Goal: Task Accomplishment & Management: Use online tool/utility

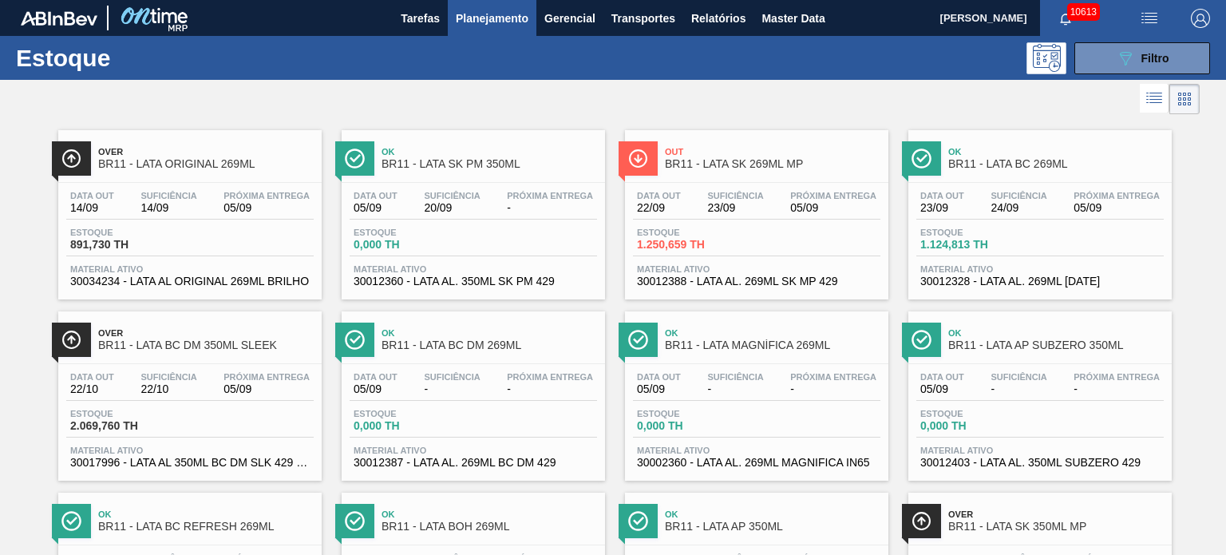
click at [494, 27] on span "Planejamento" at bounding box center [492, 18] width 73 height 19
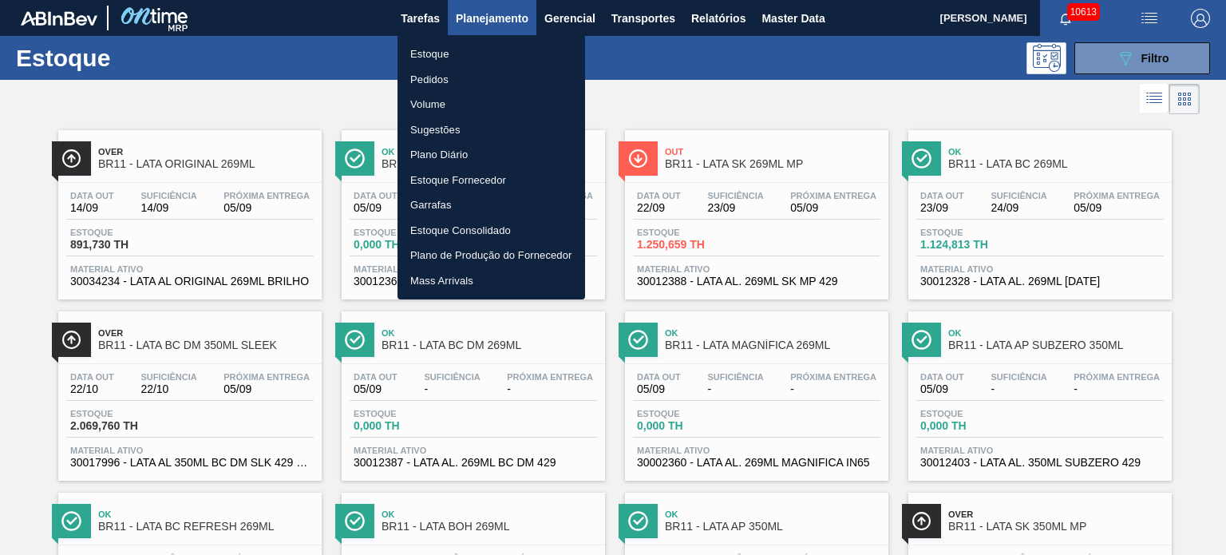
click at [750, 69] on div at bounding box center [613, 277] width 1226 height 555
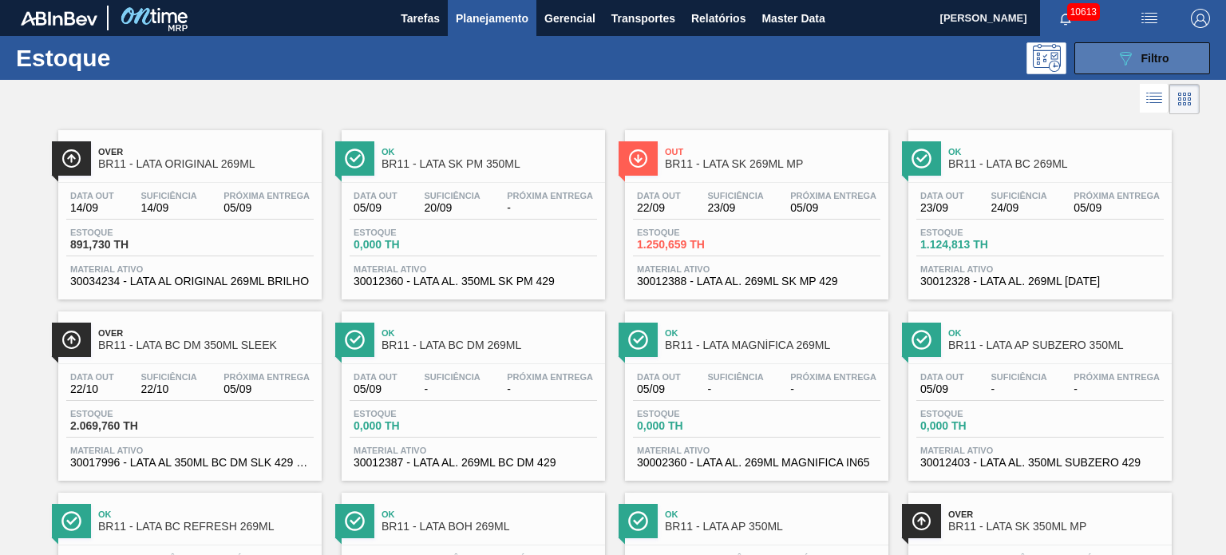
click at [1150, 54] on span "Filtro" at bounding box center [1156, 58] width 28 height 13
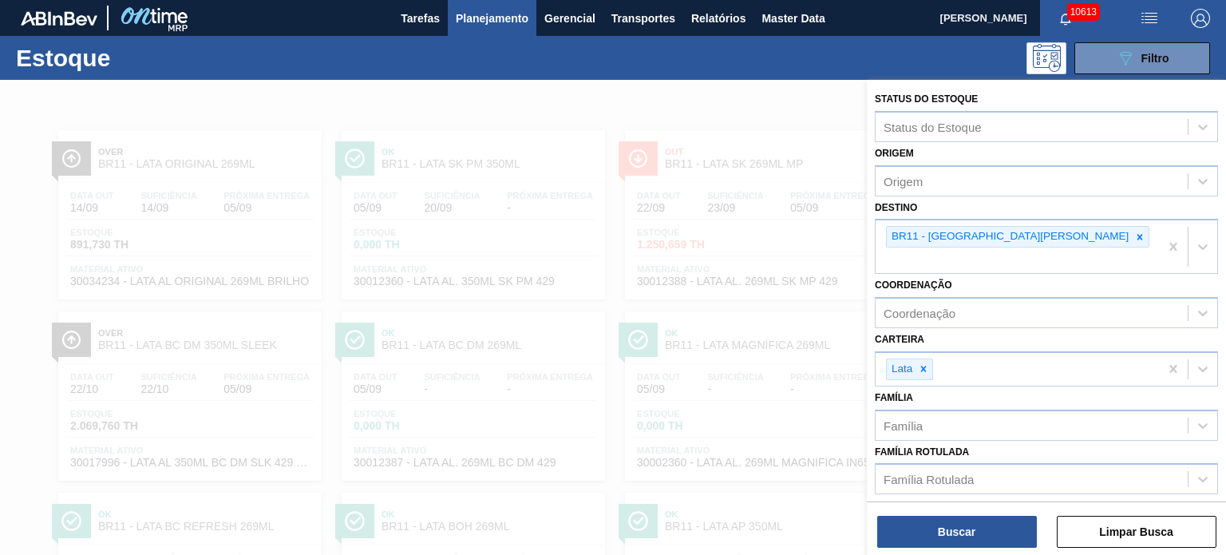
click at [675, 105] on div at bounding box center [613, 357] width 1226 height 555
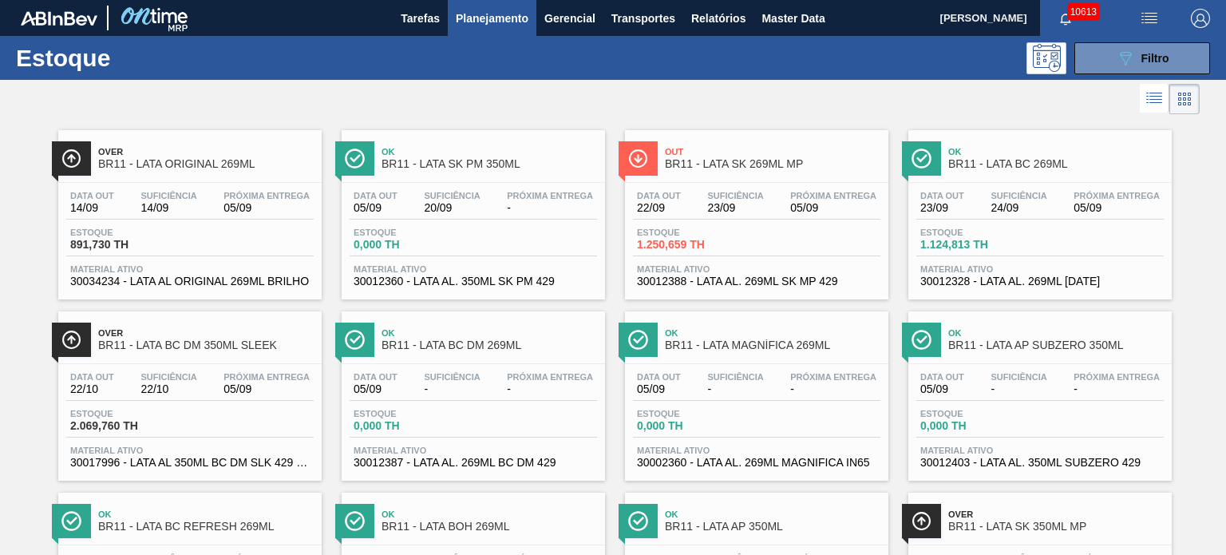
click at [1187, 99] on icon at bounding box center [1184, 98] width 19 height 19
click at [1153, 101] on icon at bounding box center [1154, 98] width 19 height 19
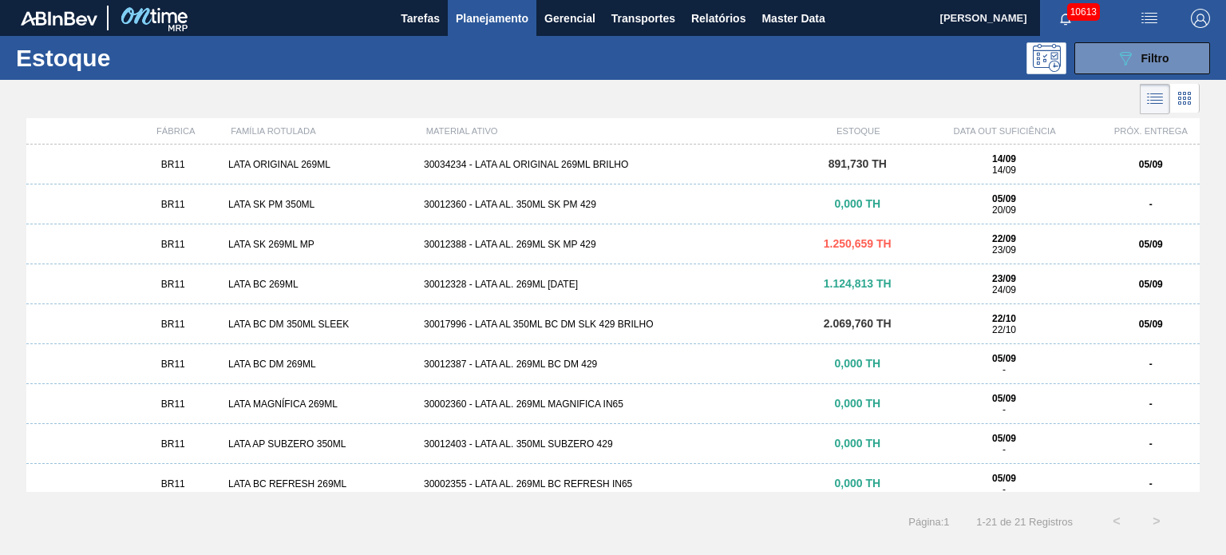
click at [1190, 95] on icon at bounding box center [1189, 93] width 3 height 3
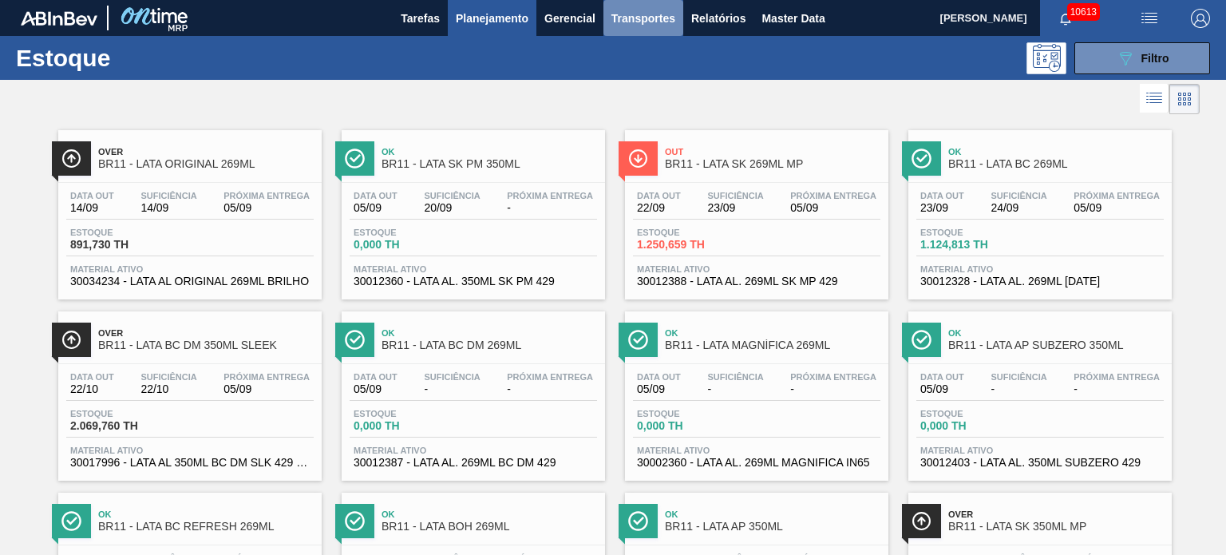
click at [648, 22] on span "Transportes" at bounding box center [644, 18] width 64 height 19
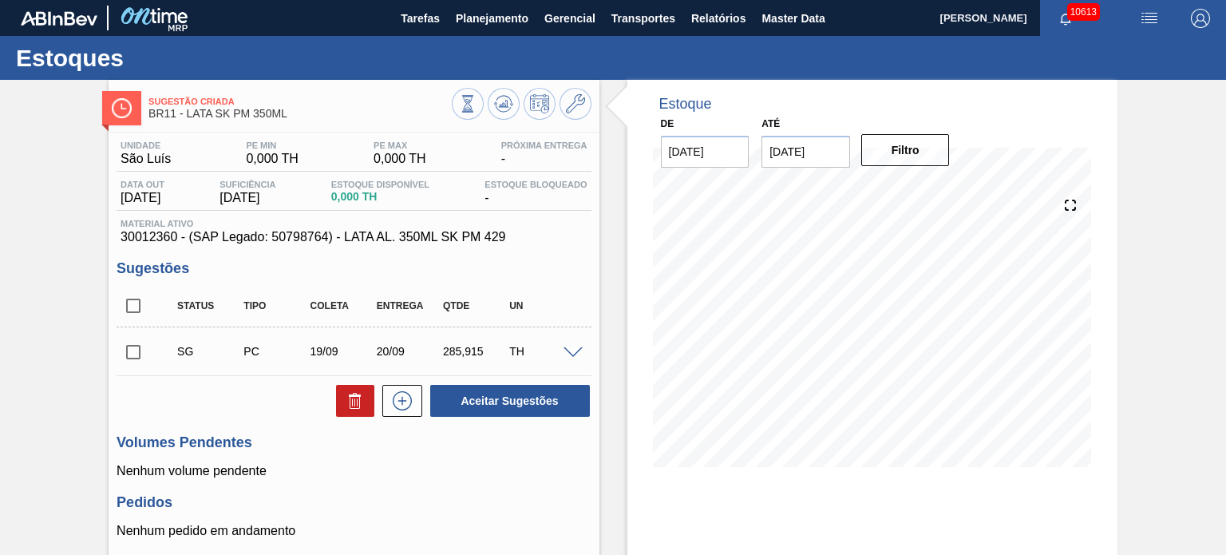
click at [572, 350] on span at bounding box center [573, 353] width 19 height 12
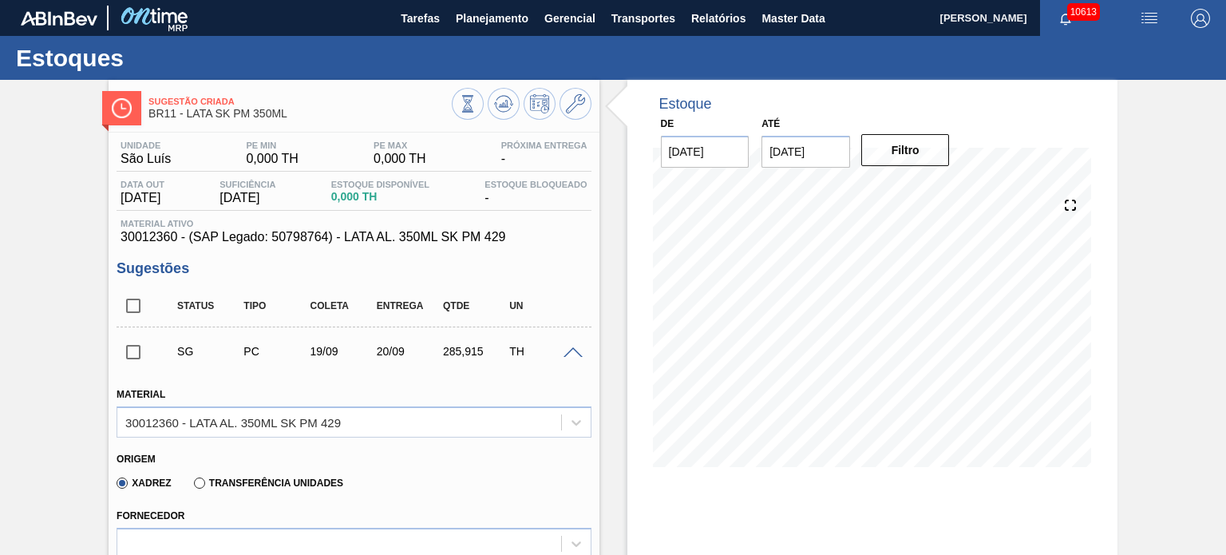
click at [202, 482] on label "Transferência Unidades" at bounding box center [268, 482] width 149 height 11
click at [192, 486] on input "Transferência Unidades" at bounding box center [192, 486] width 0 height 0
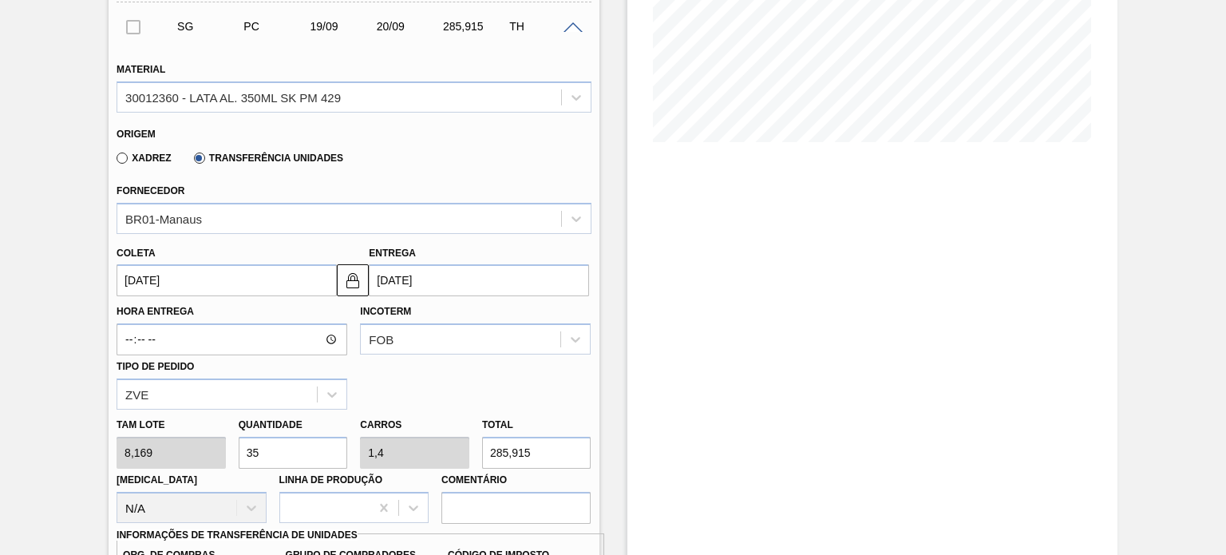
scroll to position [165, 0]
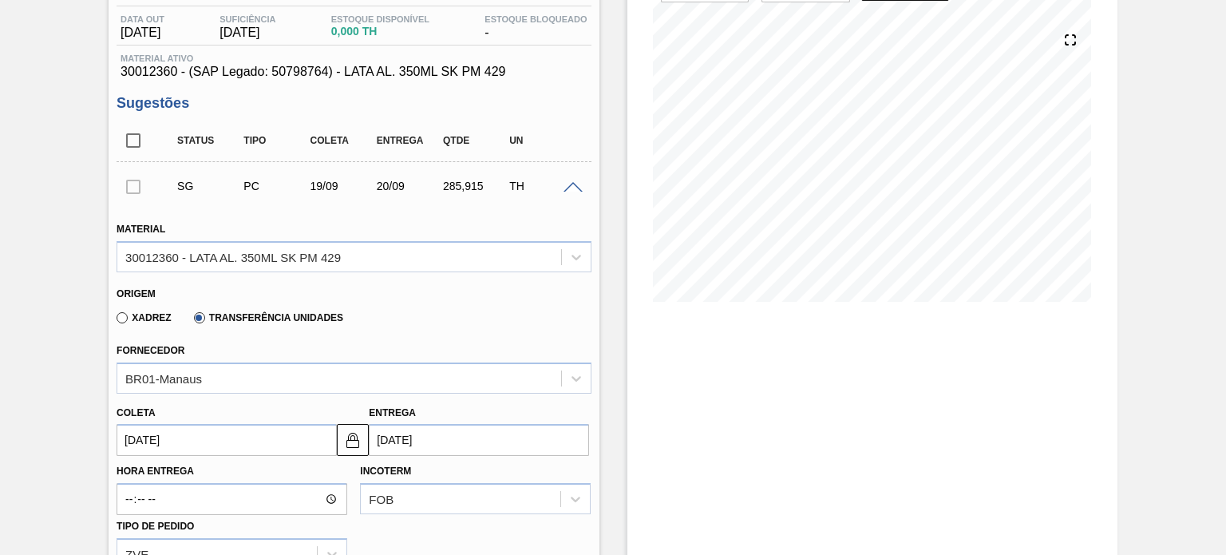
click at [134, 138] on input "checkbox" at bounding box center [134, 141] width 34 height 34
checkbox input "true"
click at [129, 188] on div at bounding box center [134, 186] width 34 height 32
click at [578, 188] on span at bounding box center [573, 188] width 19 height 12
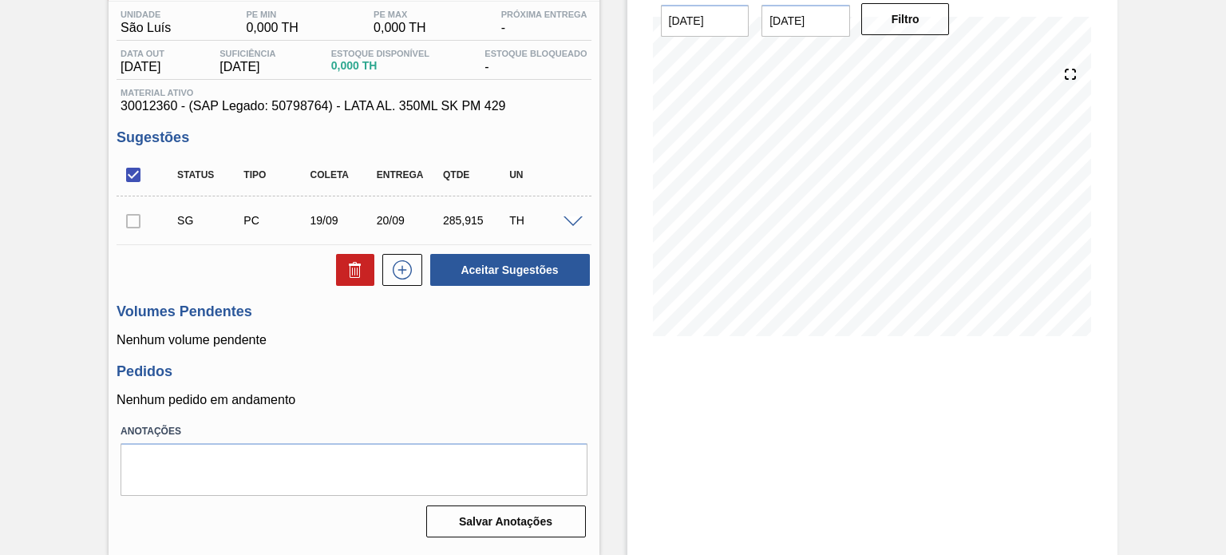
click at [134, 220] on div at bounding box center [134, 220] width 34 height 32
click at [368, 263] on button at bounding box center [355, 270] width 38 height 32
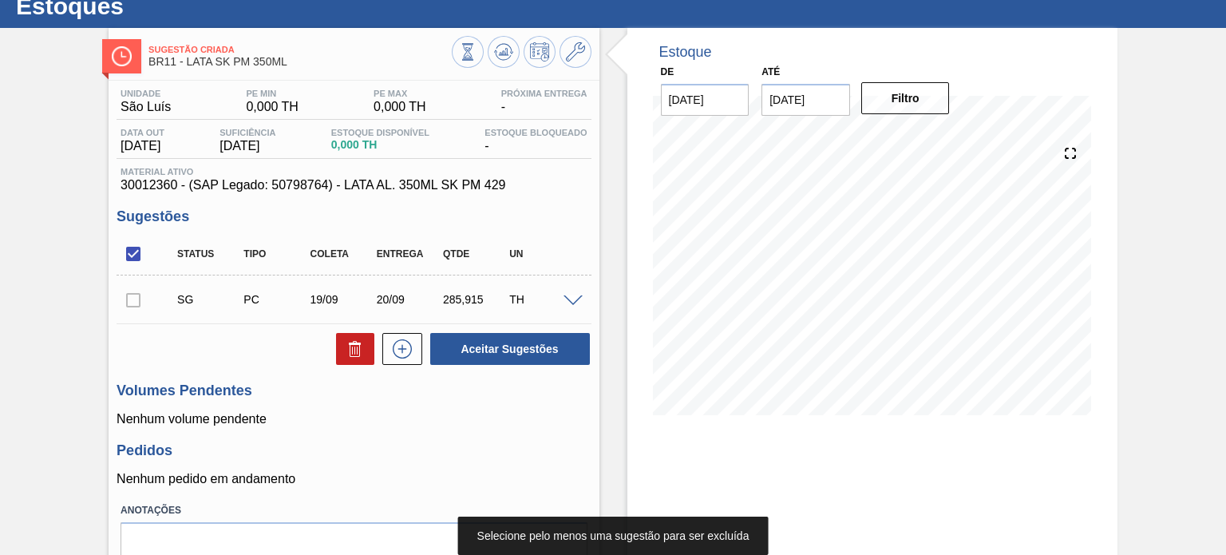
scroll to position [0, 0]
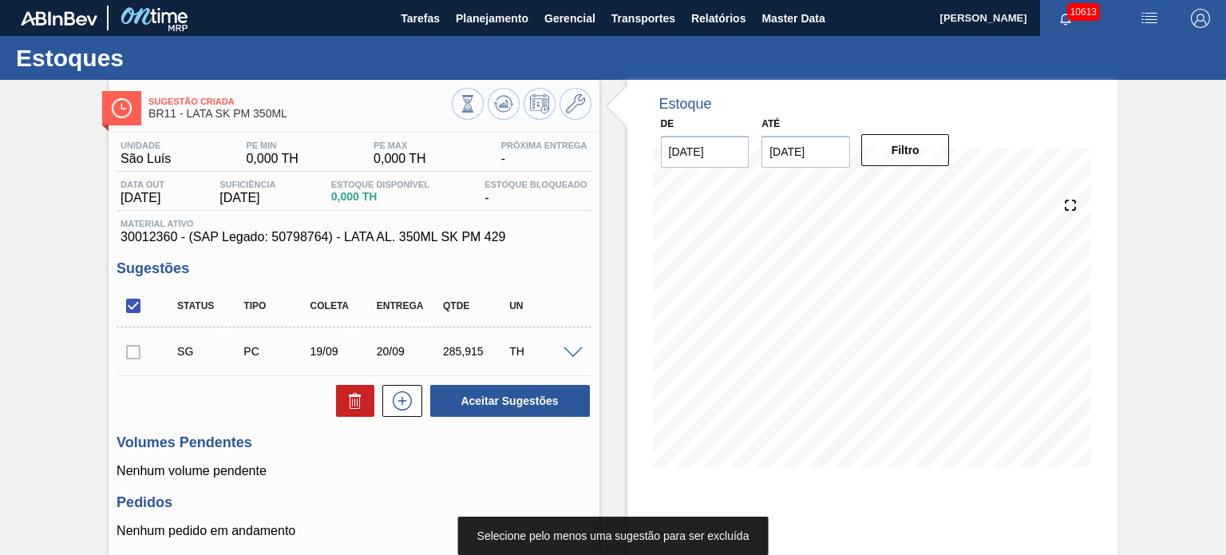
click at [566, 350] on span at bounding box center [573, 353] width 19 height 12
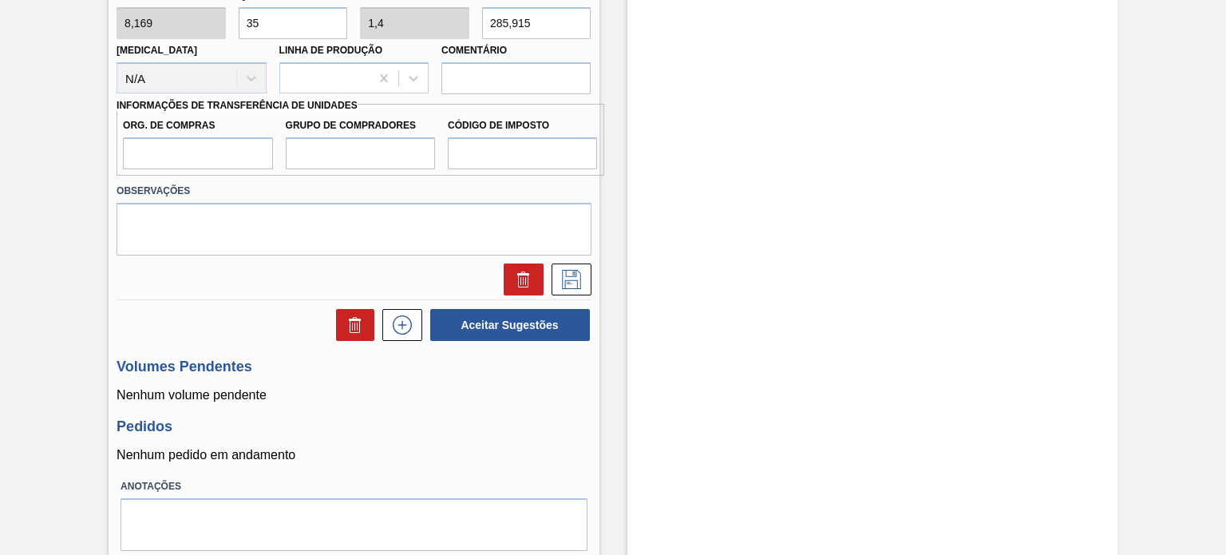
scroll to position [804, 0]
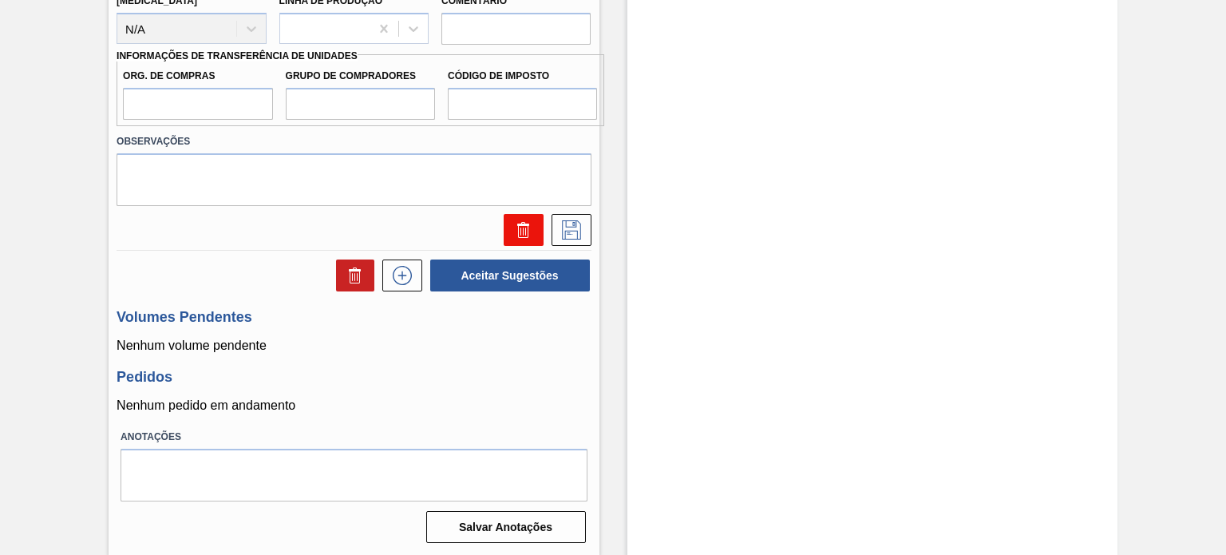
click at [511, 236] on button at bounding box center [524, 230] width 40 height 32
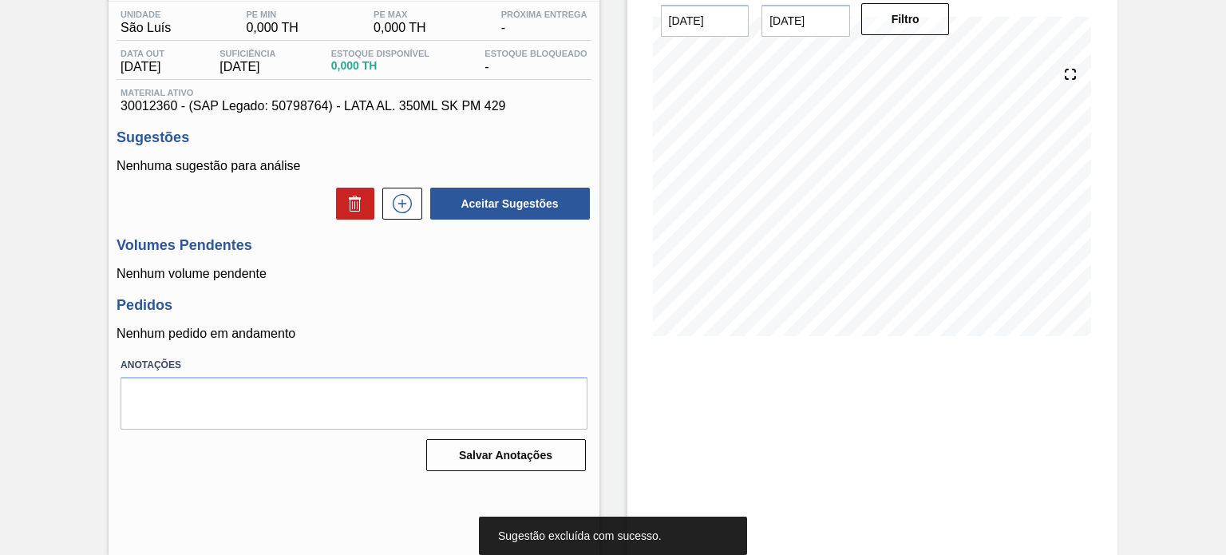
scroll to position [0, 0]
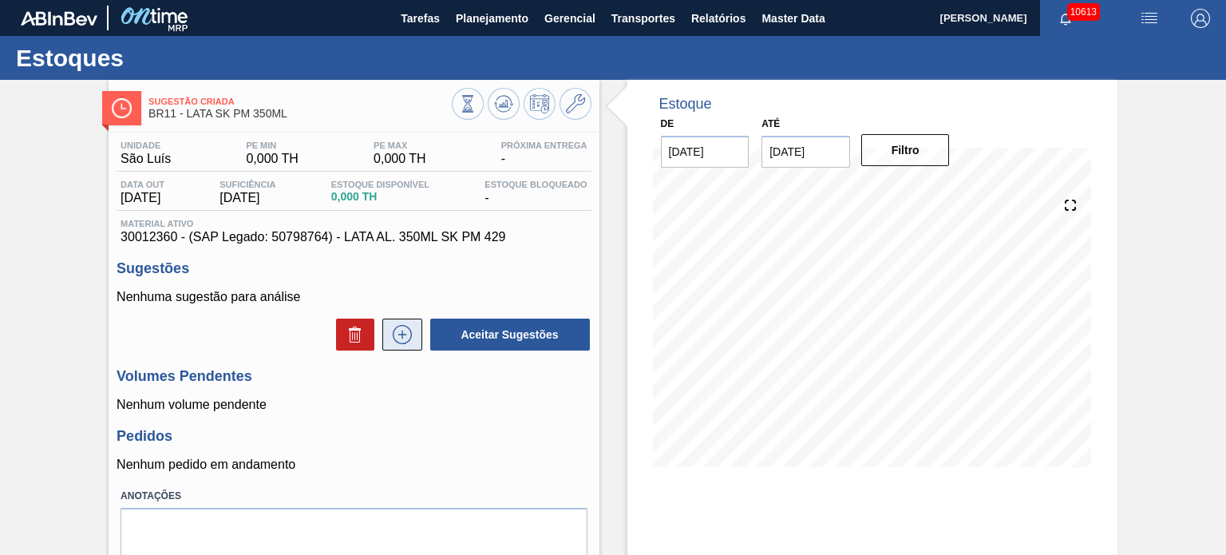
click at [398, 335] on icon at bounding box center [402, 334] width 9 height 1
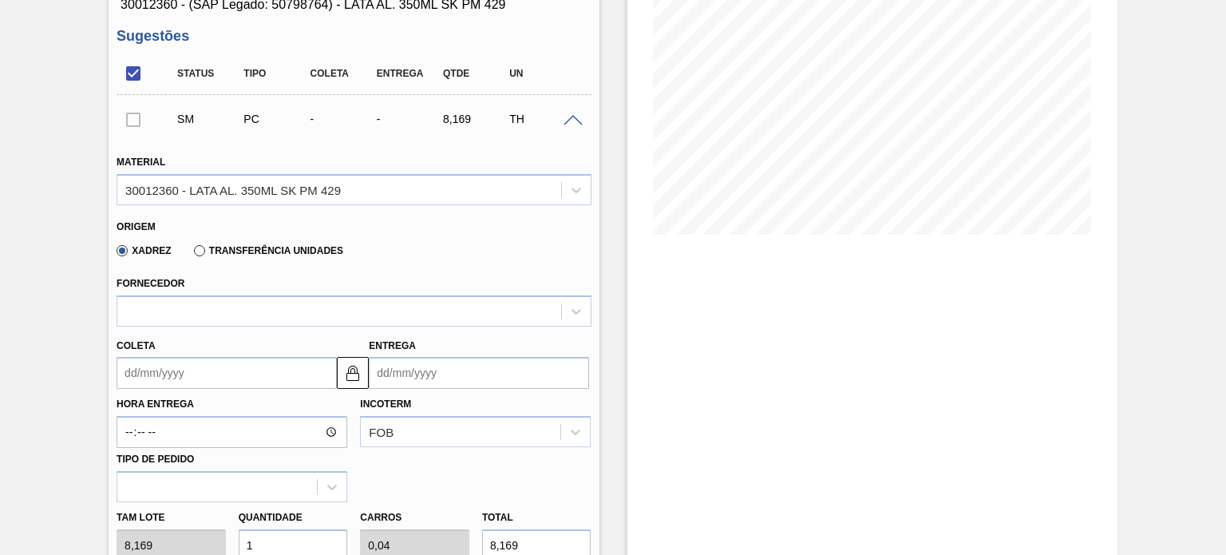
scroll to position [240, 0]
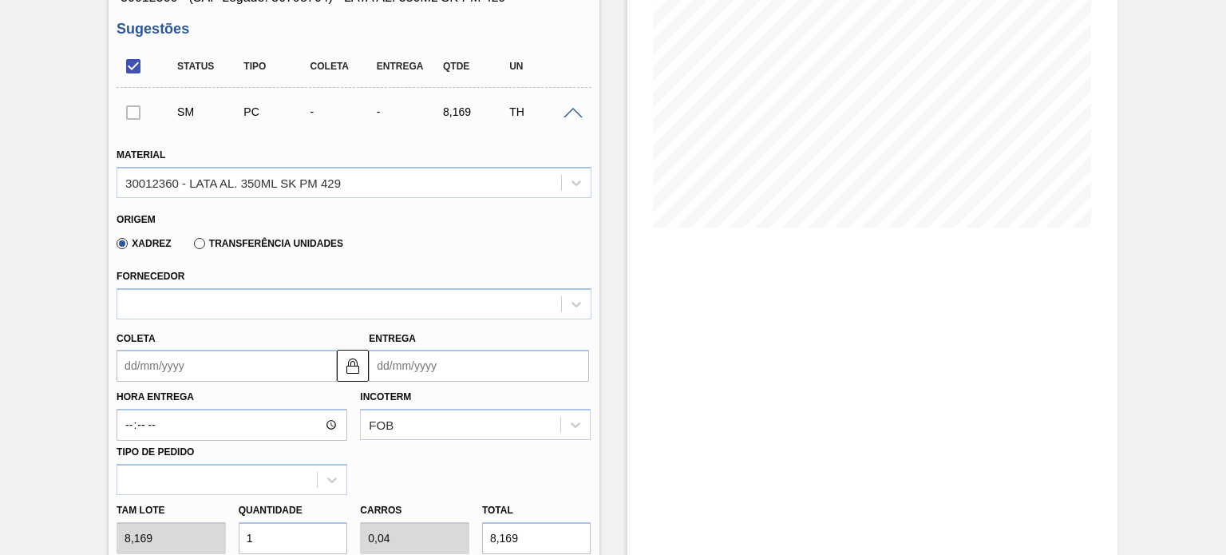
click at [198, 241] on label "Transferência Unidades" at bounding box center [268, 243] width 149 height 11
click at [192, 247] on input "Transferência Unidades" at bounding box center [192, 247] width 0 height 0
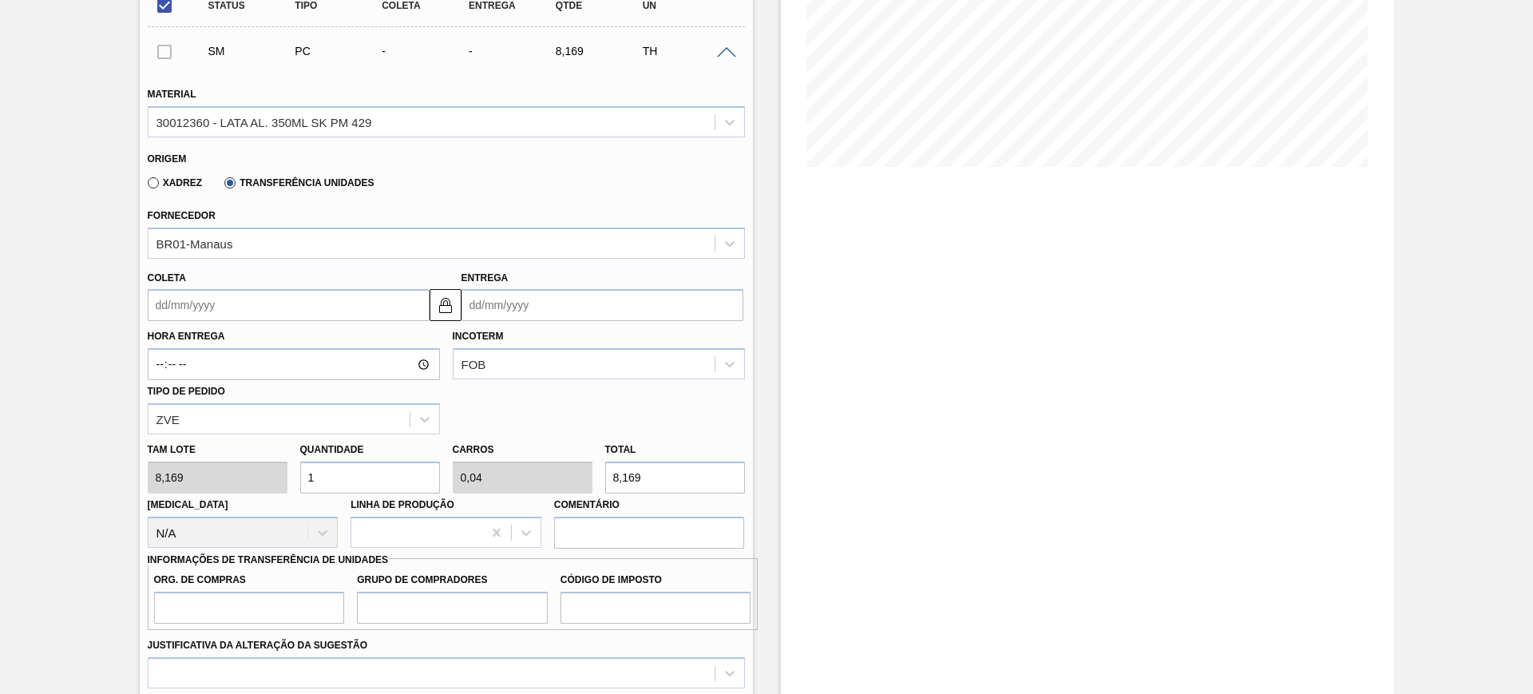
scroll to position [286, 0]
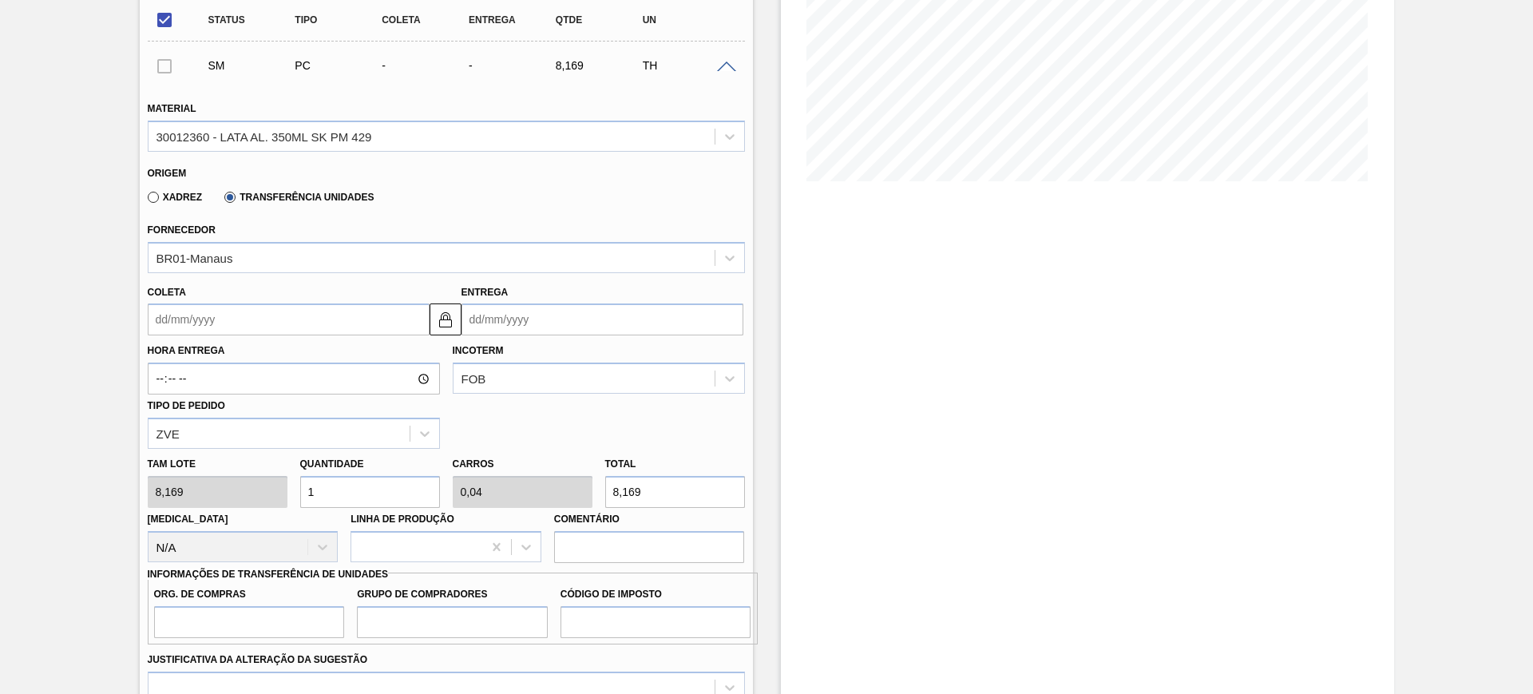
click at [965, 336] on div "Estoque De [DATE] Até [DATE] Filtro" at bounding box center [1087, 463] width 613 height 1339
click at [286, 504] on div "Tam lote 8,169 Quantidade 1 Carros 0,04 Total 8,169 [MEDICAL_DATA] N/A Linha de…" at bounding box center [446, 506] width 610 height 114
type input "2"
type input "0,08"
type input "16,338"
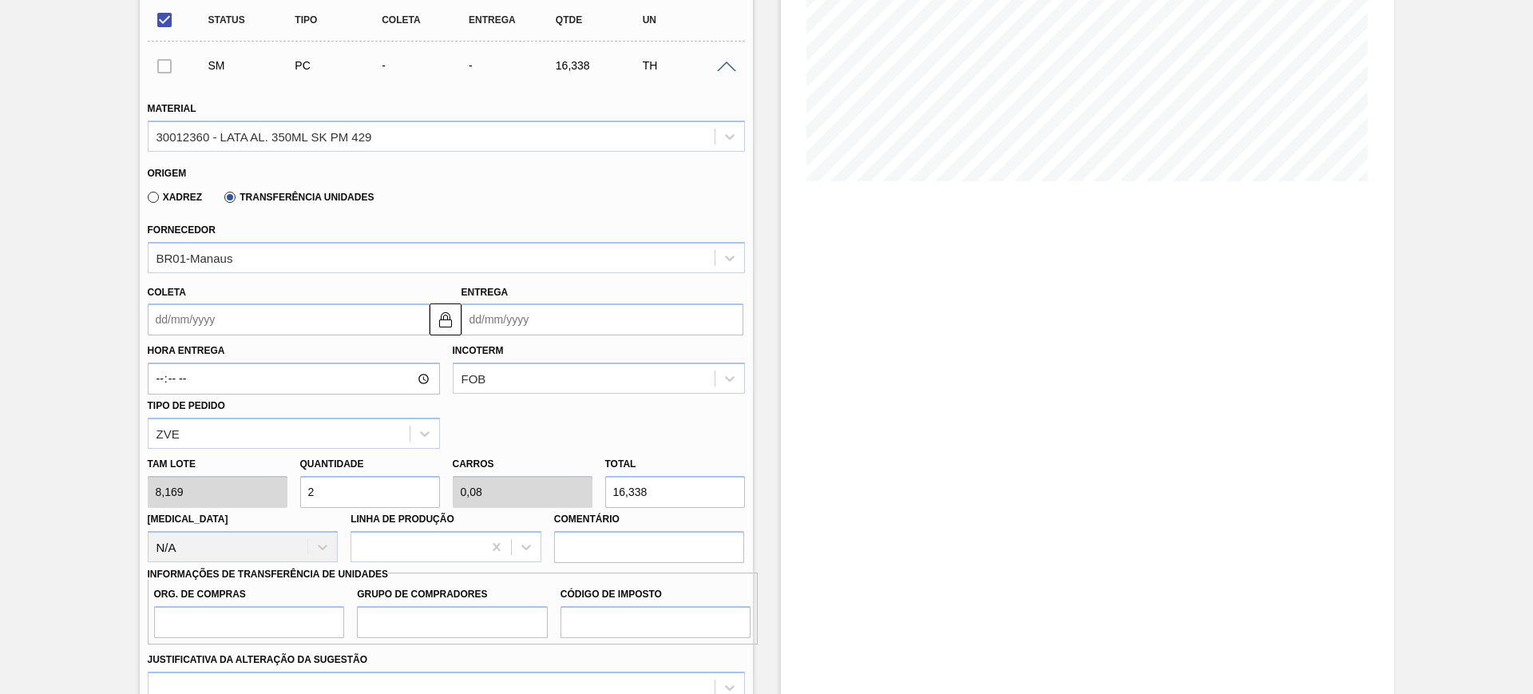
type input "25"
type input "1"
type input "204,225"
type input "25"
click at [365, 254] on div "BR01-Manaus" at bounding box center [431, 257] width 566 height 23
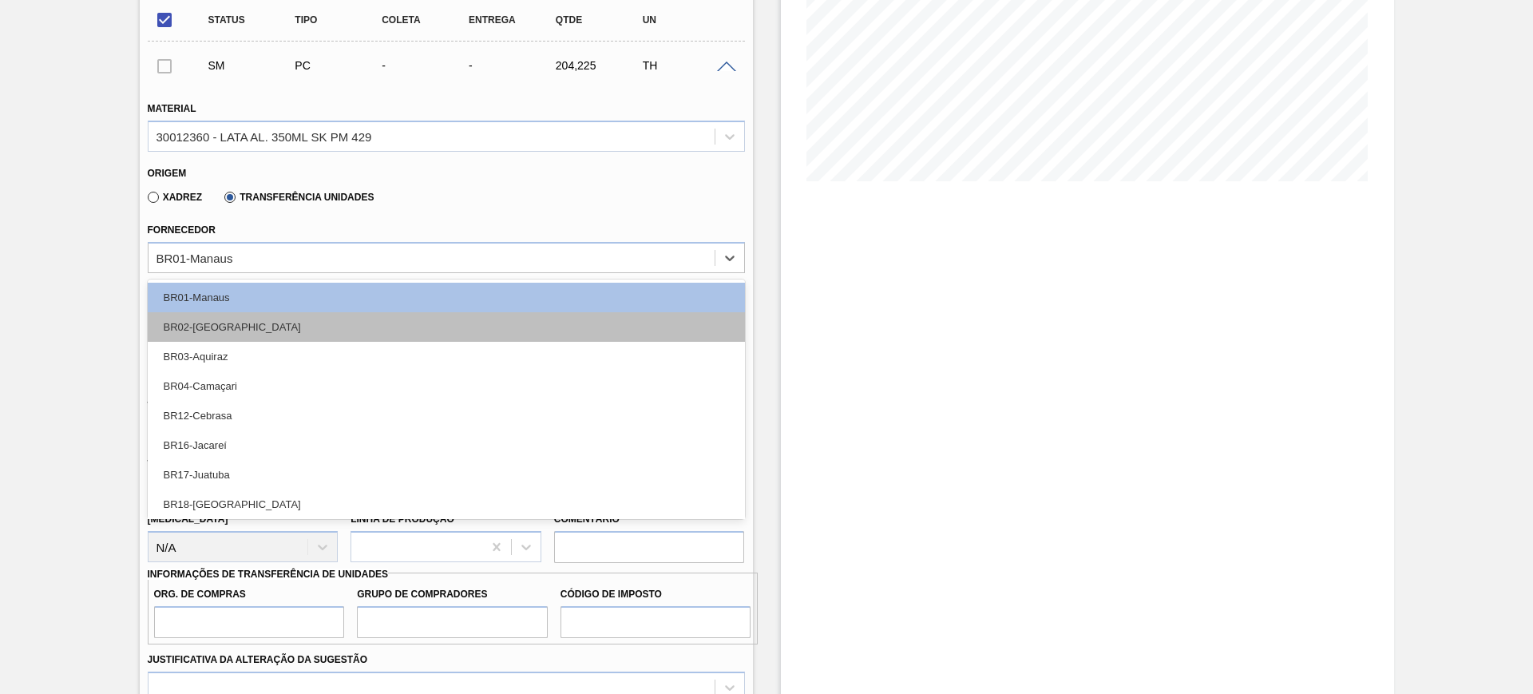
click at [336, 327] on div "BR02-[GEOGRAPHIC_DATA]" at bounding box center [446, 327] width 597 height 30
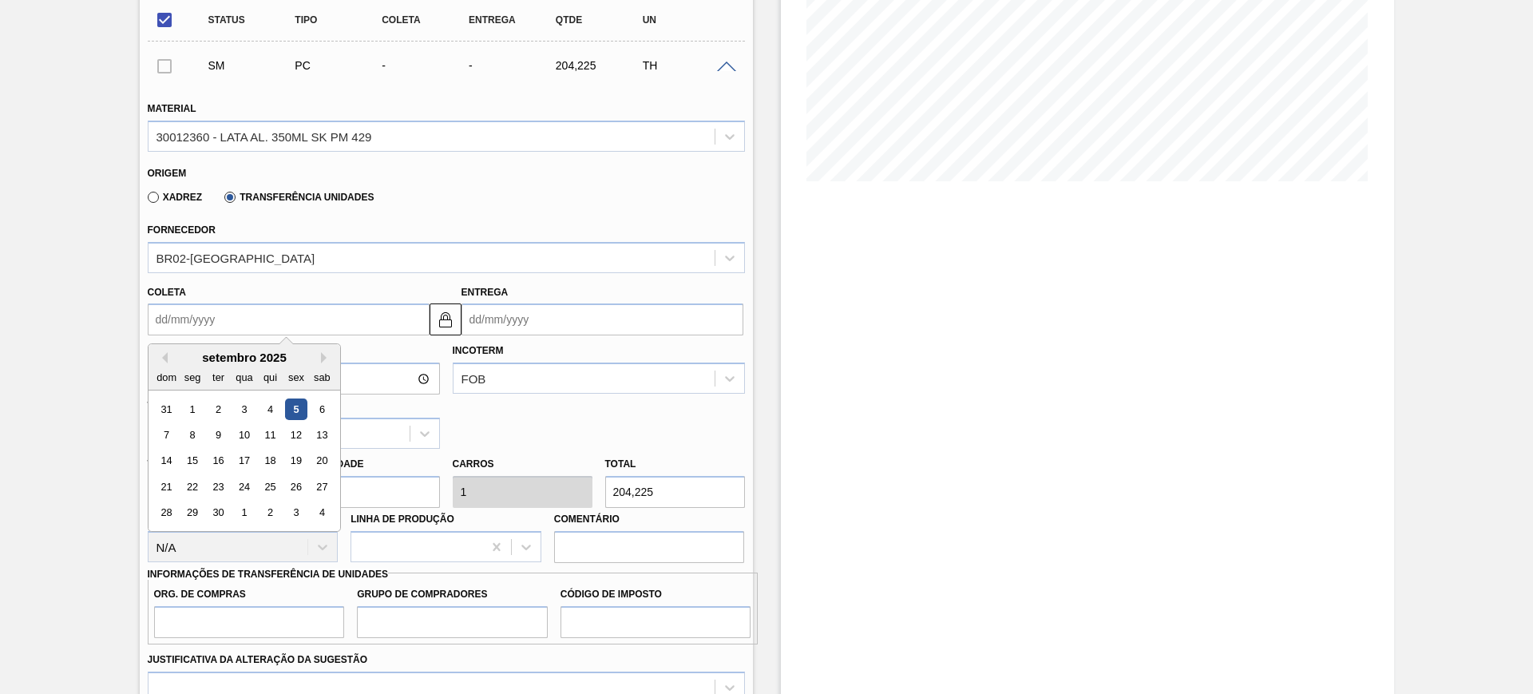
click at [265, 327] on input "Coleta" at bounding box center [289, 319] width 282 height 32
click at [220, 437] on div "9" at bounding box center [218, 435] width 22 height 22
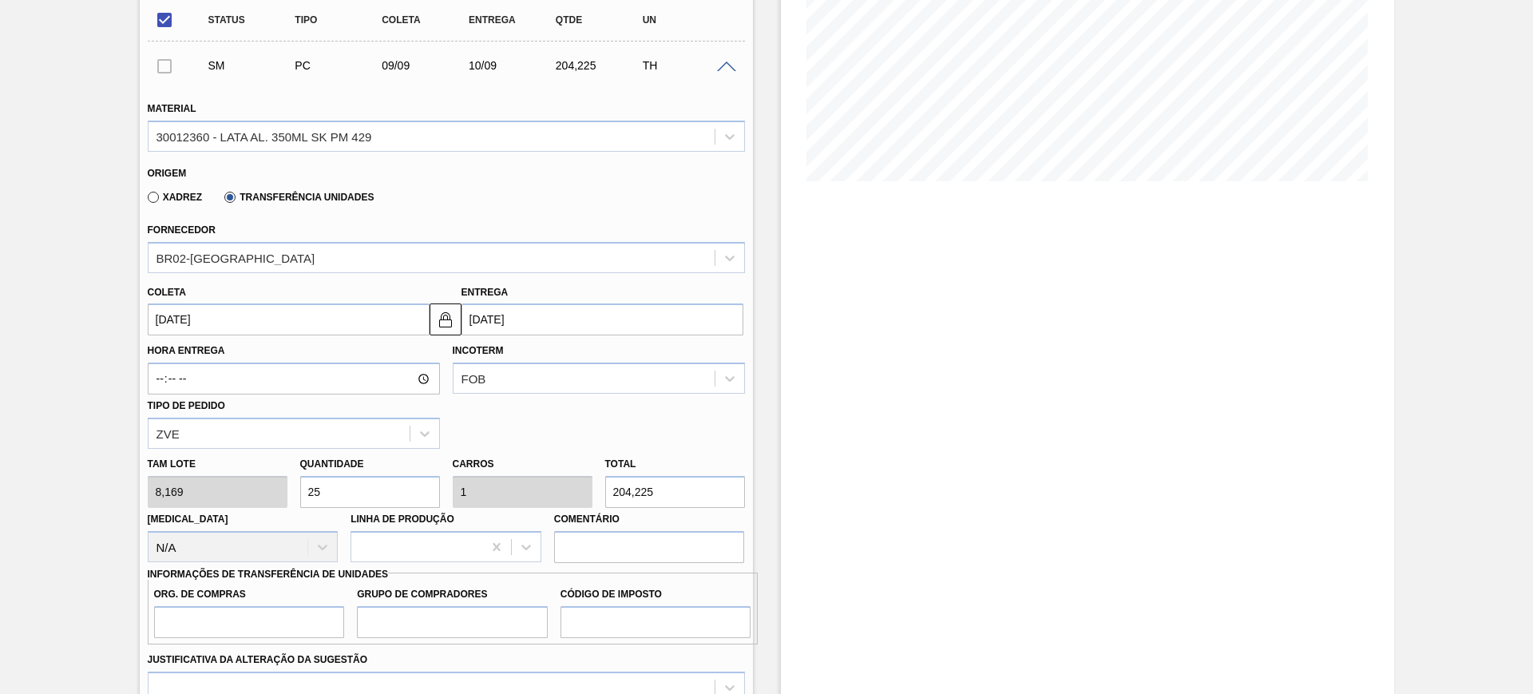
type input "[DATE]"
click at [249, 554] on input "Org. de Compras" at bounding box center [249, 622] width 191 height 32
type input "BR00"
type input "P00"
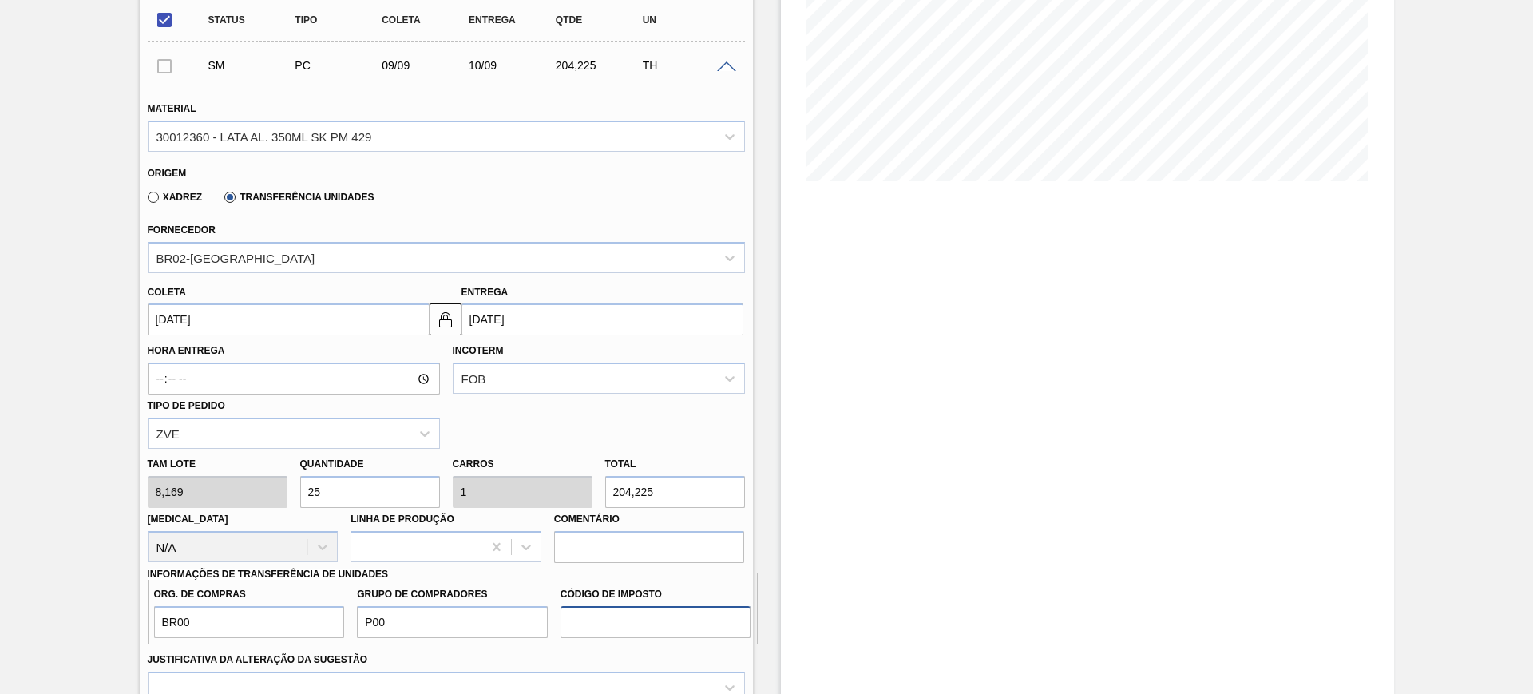
click at [608, 554] on input "Código de Imposto" at bounding box center [655, 622] width 191 height 32
click at [664, 554] on input "Código de Imposto" at bounding box center [655, 622] width 191 height 32
type input "F1"
click at [1015, 519] on div "Estoque De [DATE] Até [DATE] Filtro" at bounding box center [1087, 463] width 613 height 1339
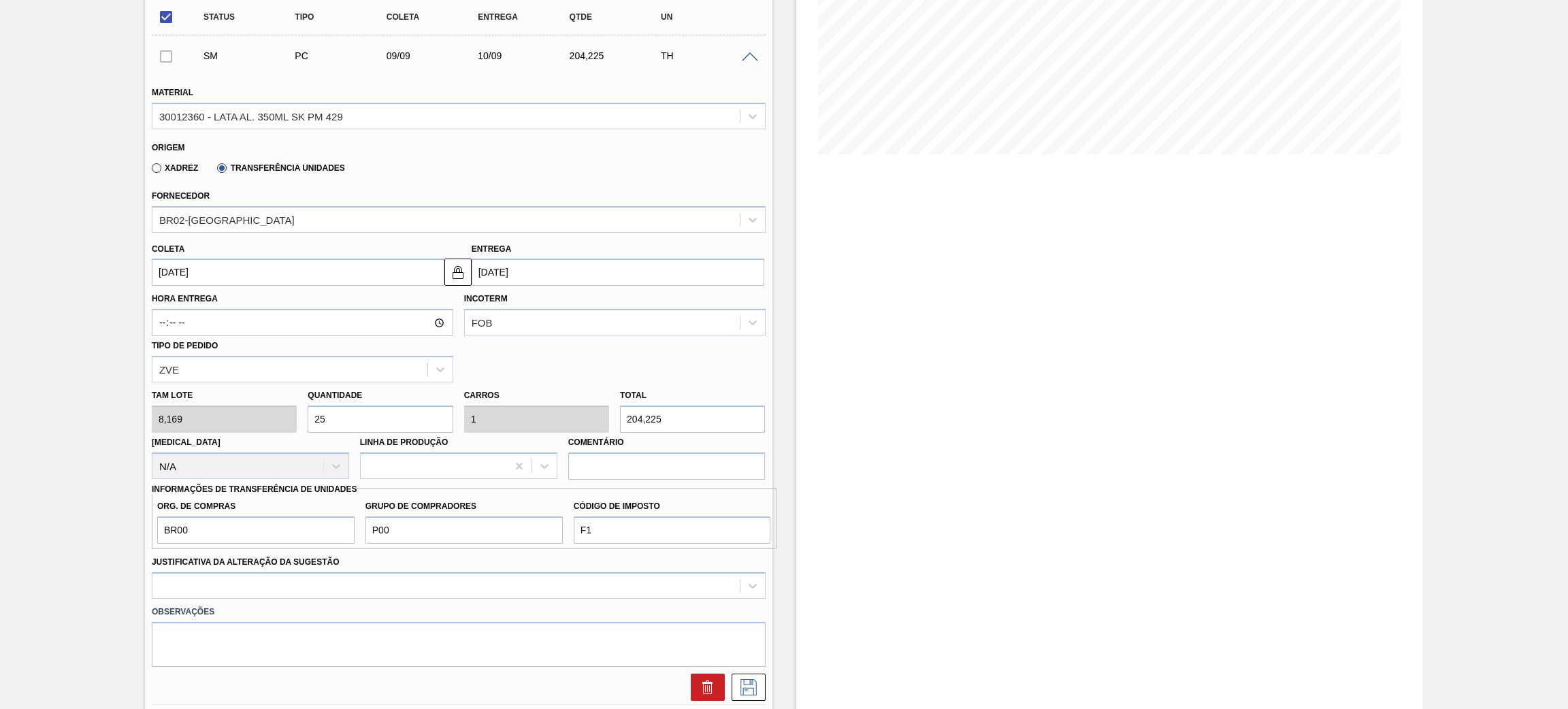
click at [937, 472] on div "Estoque De [DATE] Até [DATE] Filtro" at bounding box center [1110, 395] width 628 height 1141
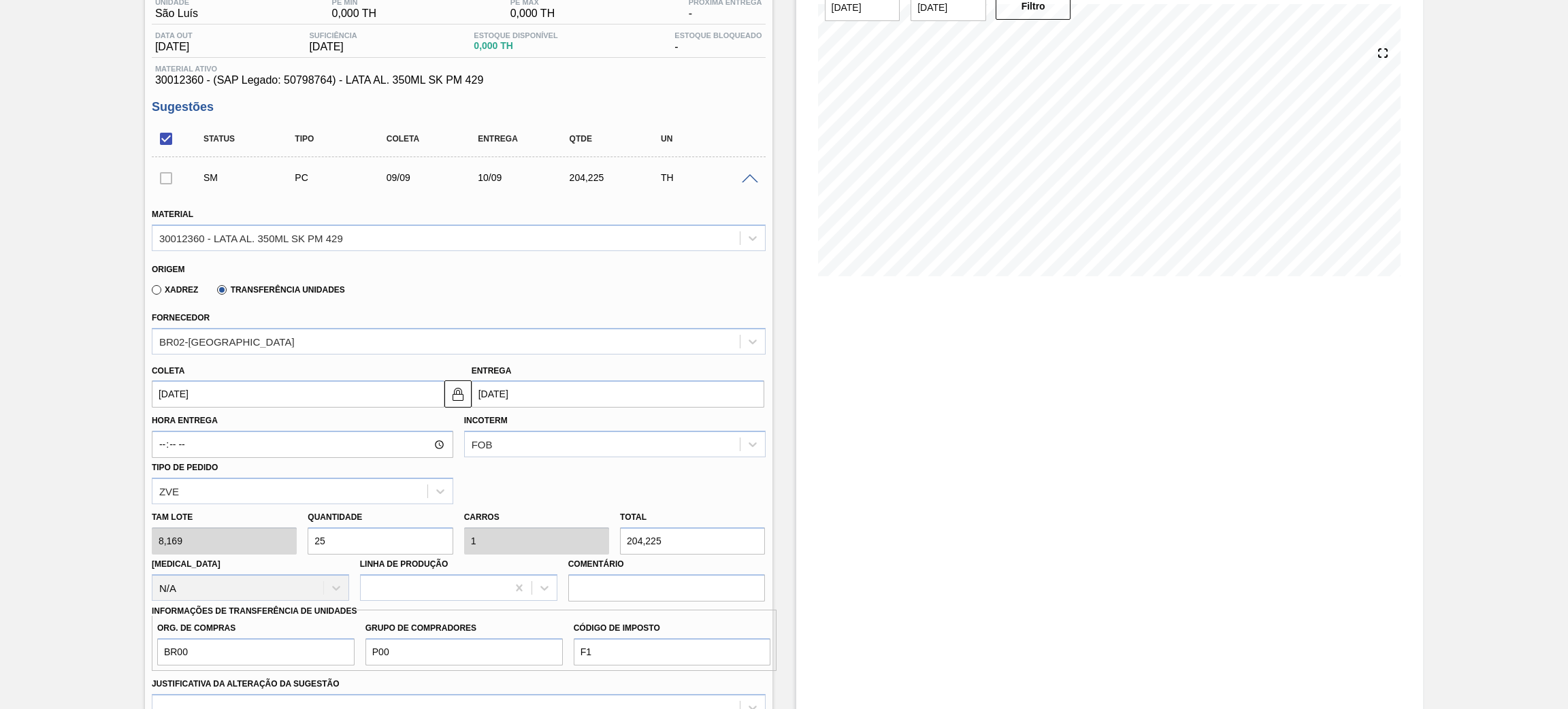
scroll to position [305, 0]
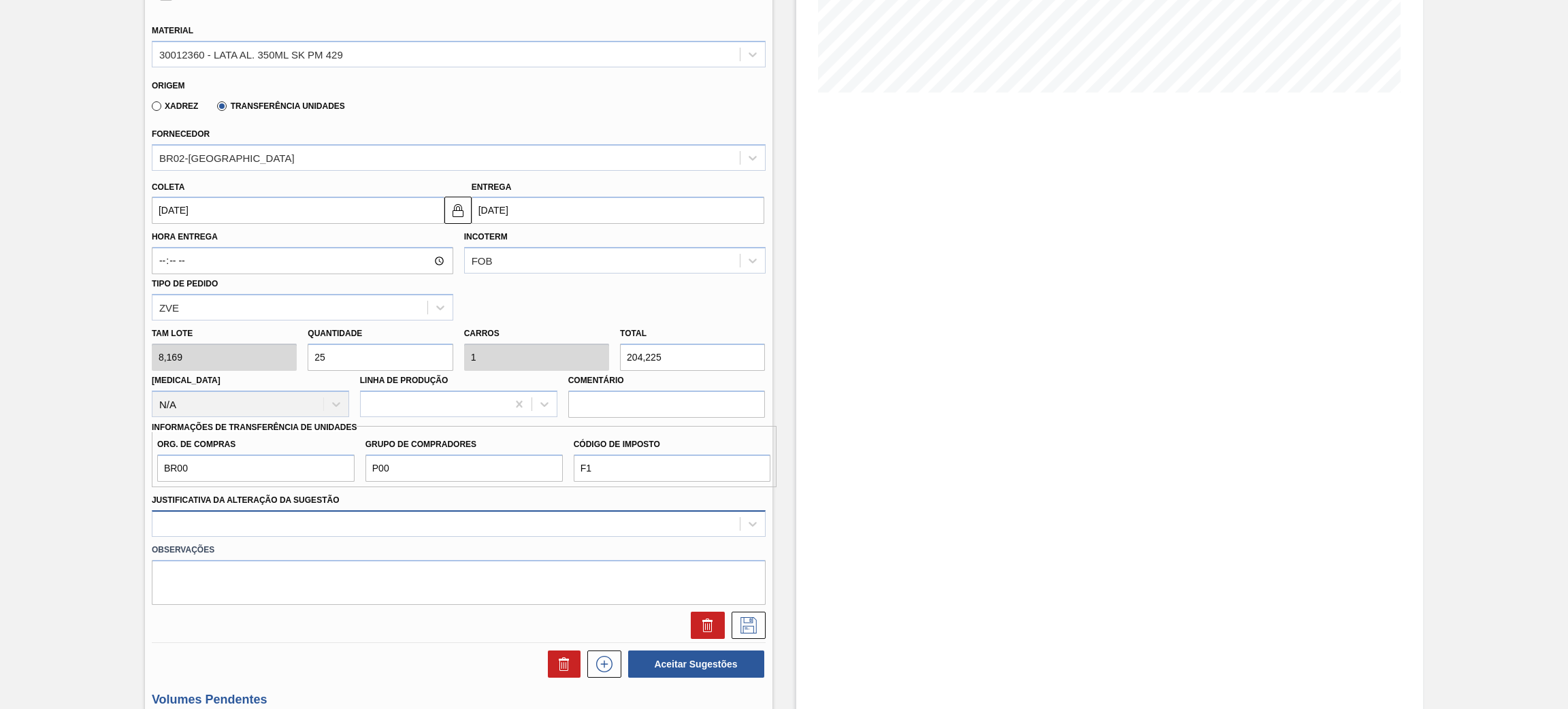
click at [701, 472] on div at bounding box center [459, 523] width 614 height 26
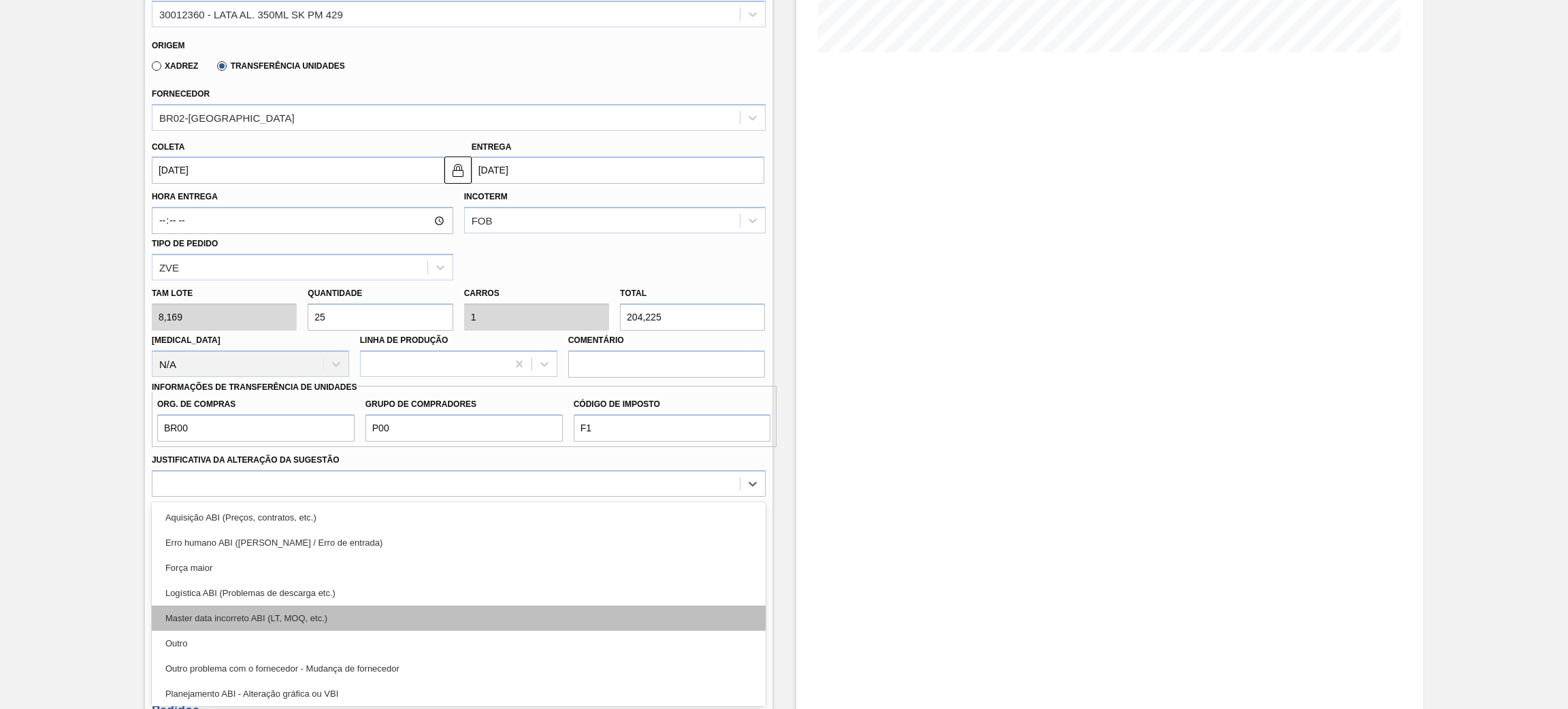
click at [391, 472] on div "Master data incorreto ABI (LT, MOQ, etc.)" at bounding box center [459, 619] width 614 height 26
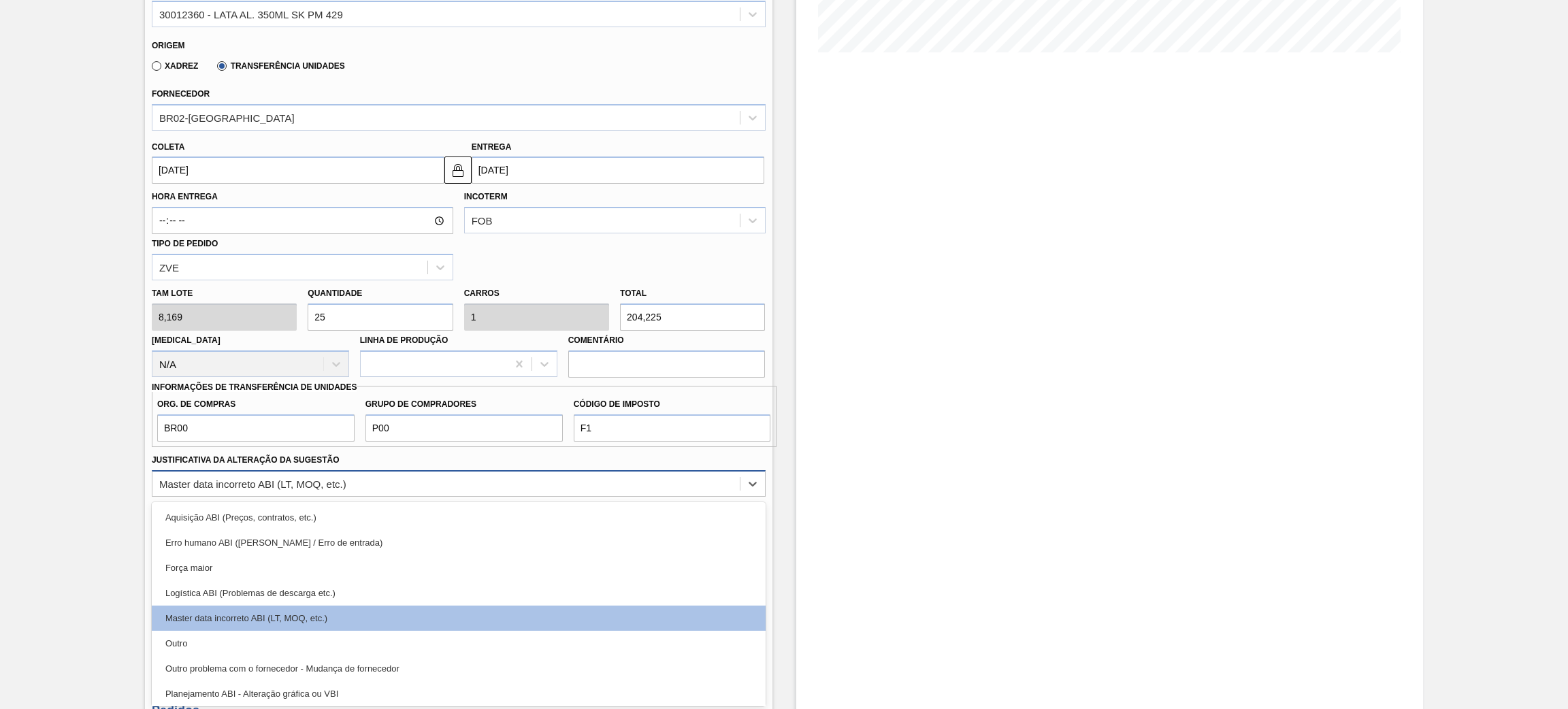
click at [369, 472] on div "Master data incorreto ABI (LT, MOQ, etc.)" at bounding box center [446, 483] width 587 height 20
drag, startPoint x: 285, startPoint y: 631, endPoint x: 301, endPoint y: 641, distance: 18.9
click at [283, 472] on div "Outro" at bounding box center [459, 643] width 614 height 26
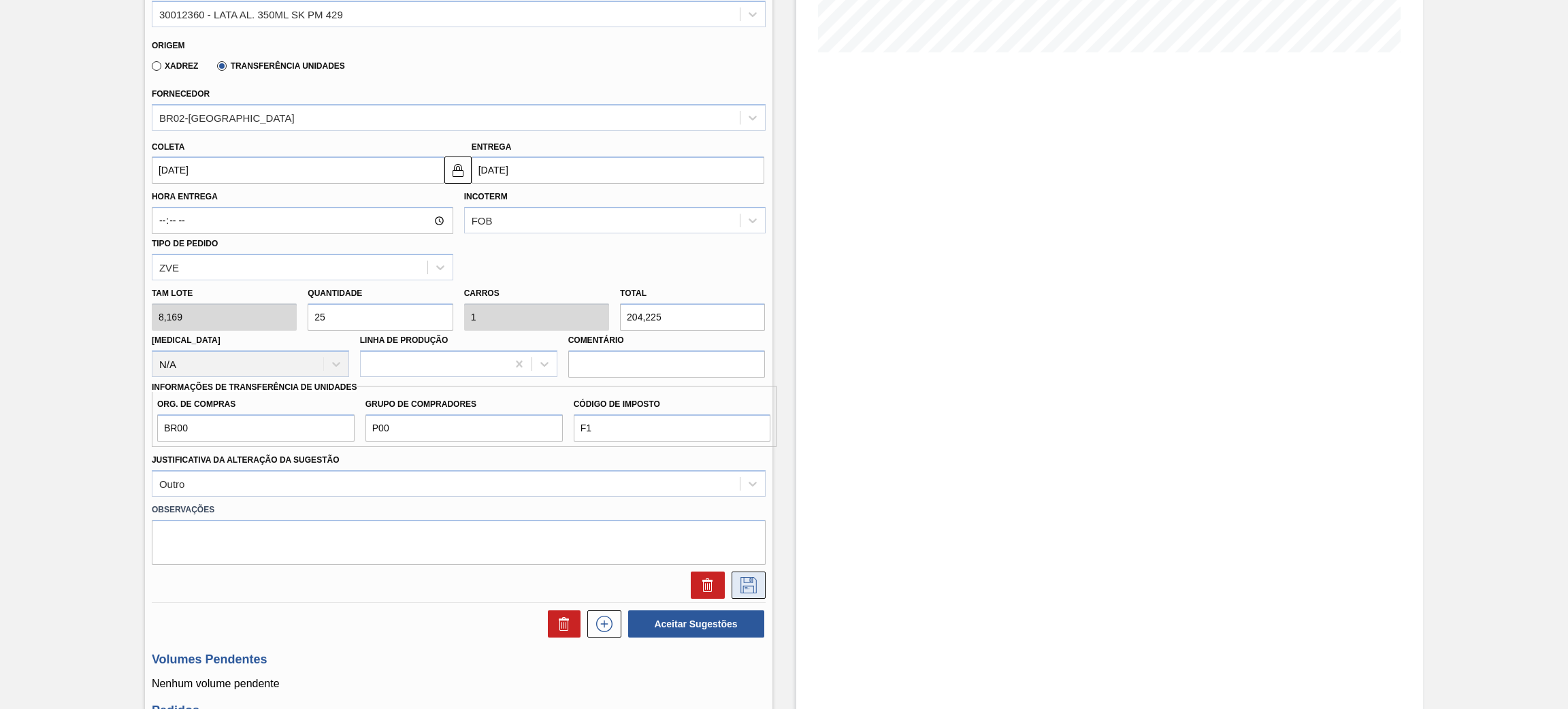
click at [744, 472] on button at bounding box center [749, 585] width 34 height 27
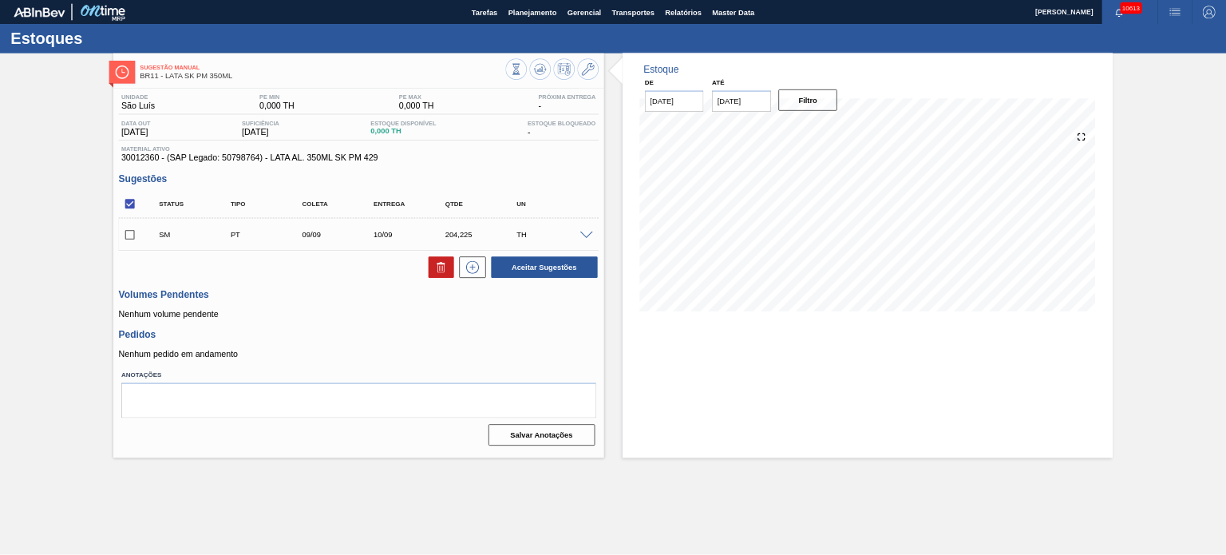
scroll to position [0, 0]
click at [188, 345] on input "checkbox" at bounding box center [195, 352] width 34 height 34
click at [817, 402] on button "Aceitar Sugestões" at bounding box center [817, 401] width 160 height 32
click at [190, 351] on input "checkbox" at bounding box center [195, 352] width 34 height 34
click at [857, 402] on button "Aceitar Sugestões" at bounding box center [817, 401] width 160 height 32
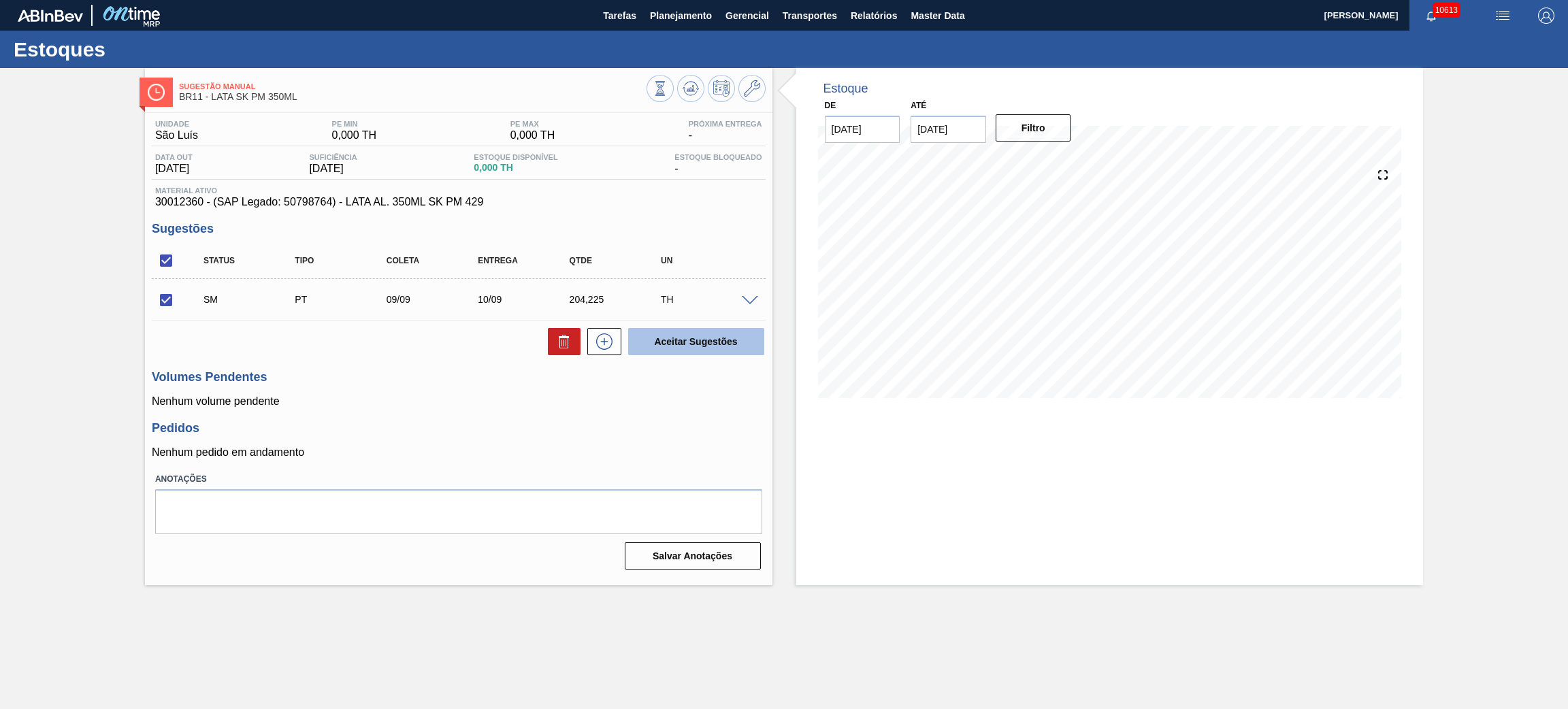
checkbox input "false"
click at [743, 303] on span at bounding box center [749, 301] width 16 height 10
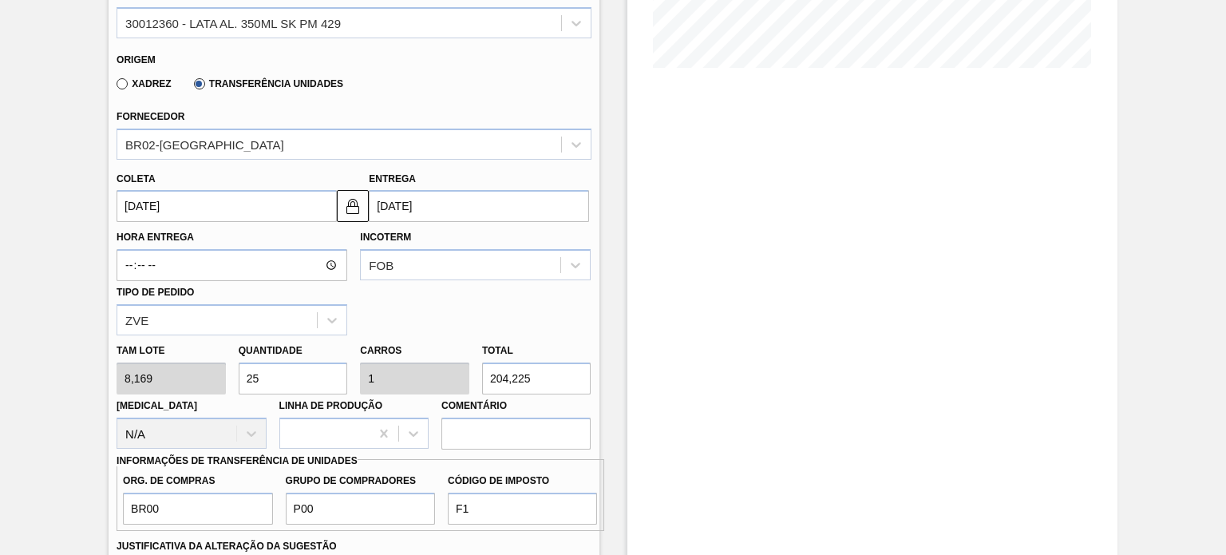
scroll to position [559, 0]
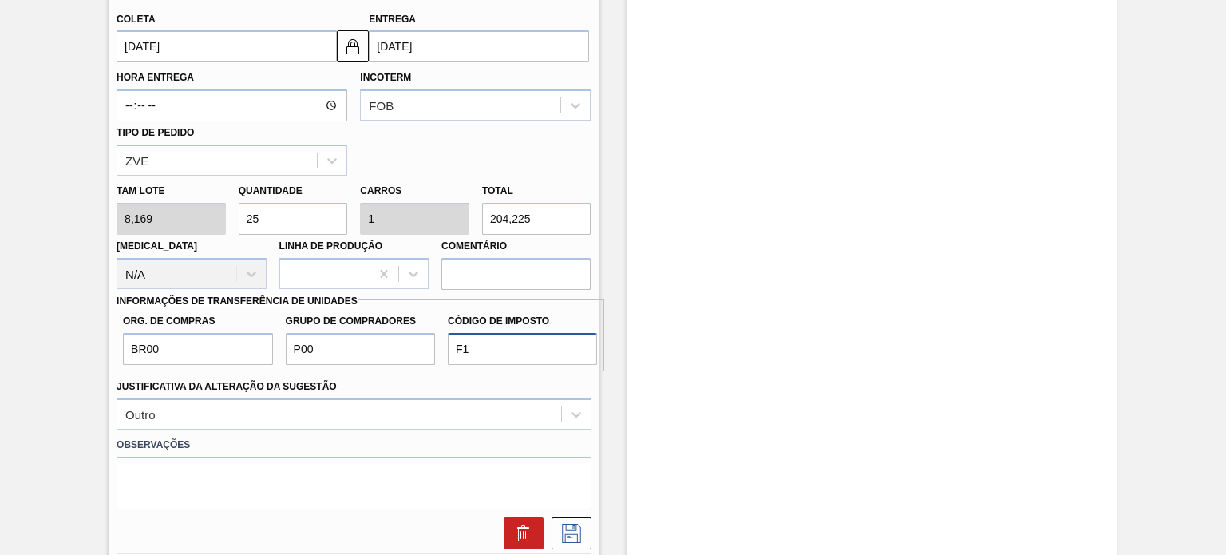
click at [510, 359] on input "F1" at bounding box center [522, 349] width 149 height 32
drag, startPoint x: 485, startPoint y: 342, endPoint x: 451, endPoint y: 342, distance: 33.5
click at [451, 342] on input "F1" at bounding box center [522, 349] width 149 height 32
click at [465, 342] on input "F1" at bounding box center [522, 349] width 149 height 32
type input "F2"
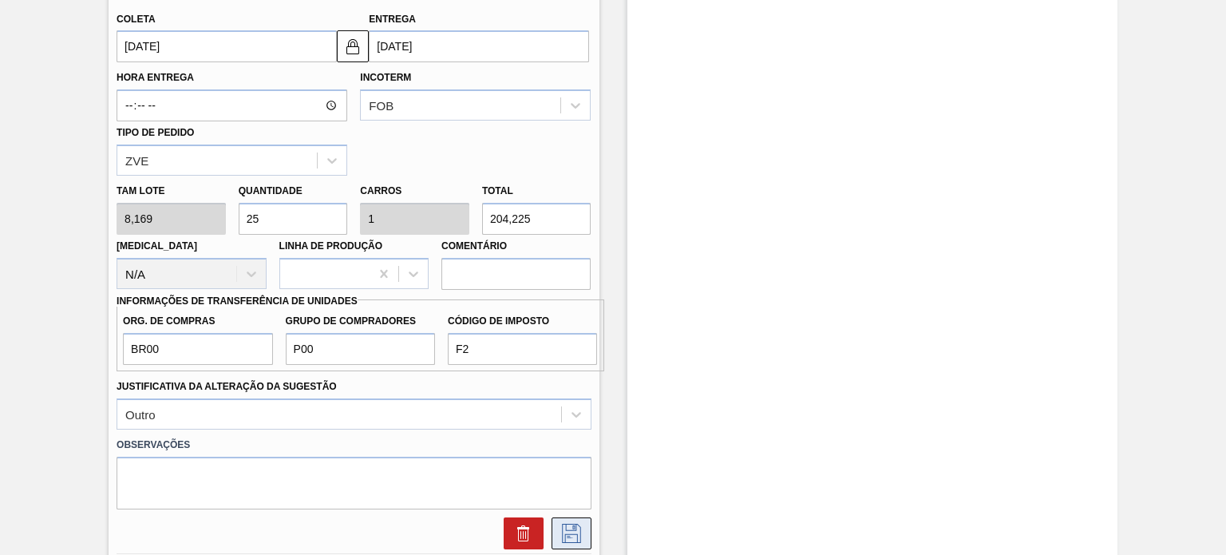
click at [572, 517] on button at bounding box center [572, 533] width 40 height 32
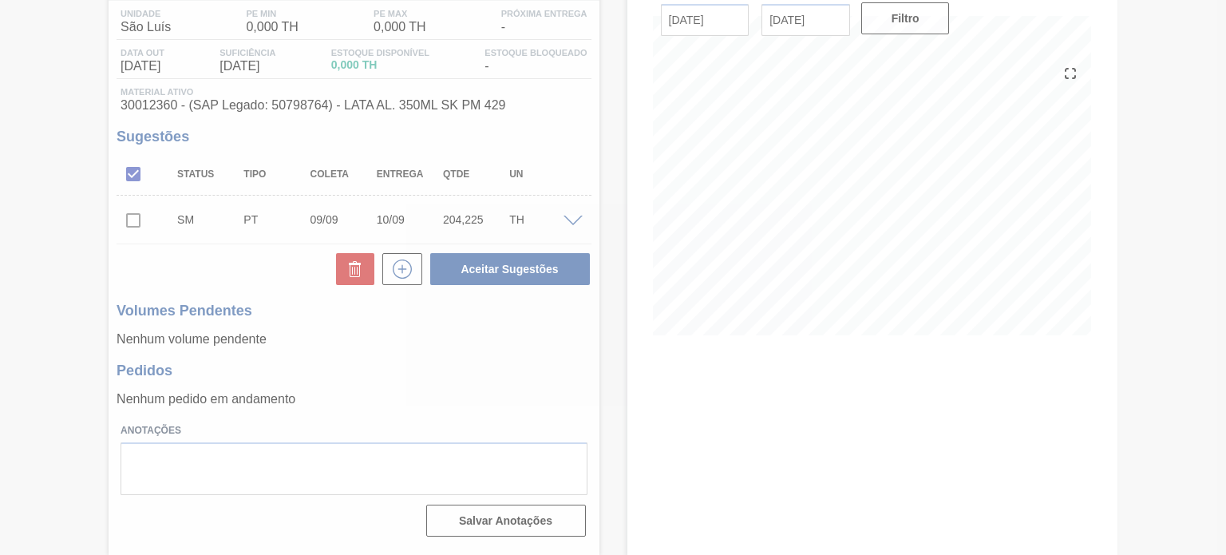
scroll to position [131, 0]
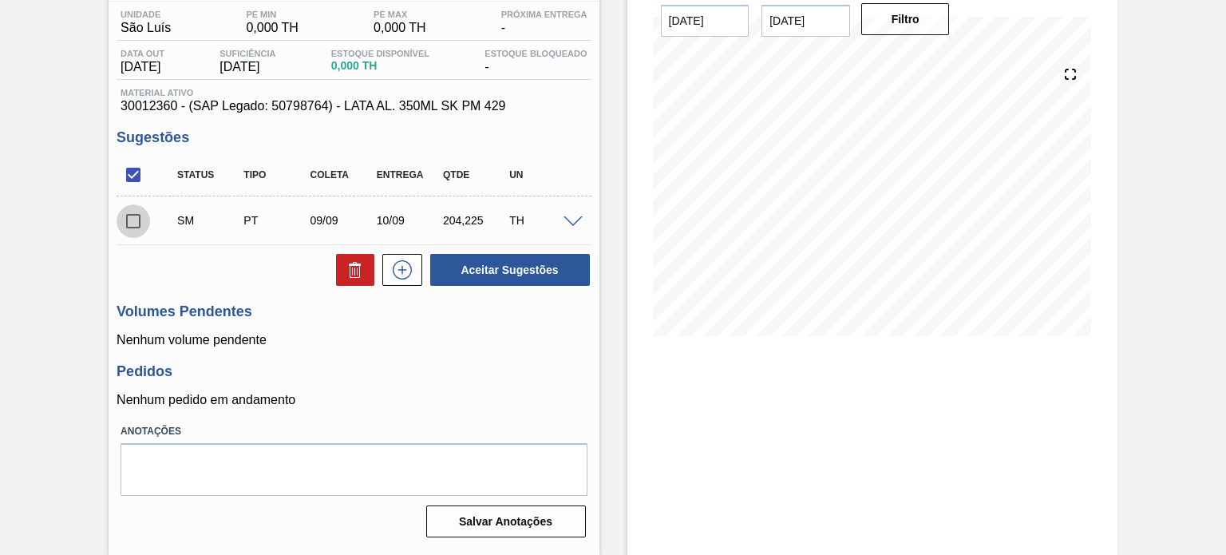
click at [140, 226] on input "checkbox" at bounding box center [134, 221] width 34 height 34
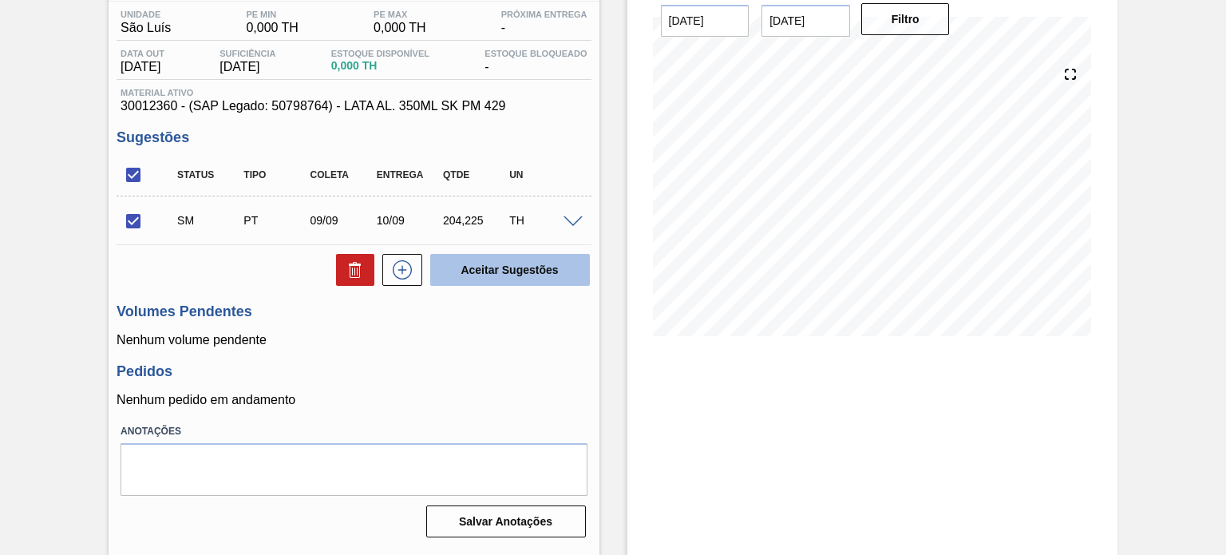
click at [508, 280] on button "Aceitar Sugestões" at bounding box center [510, 270] width 160 height 32
checkbox input "false"
click at [567, 227] on div "SM PT 09/09 10/09 204,225 TH" at bounding box center [354, 220] width 474 height 40
click at [565, 216] on span at bounding box center [573, 222] width 19 height 12
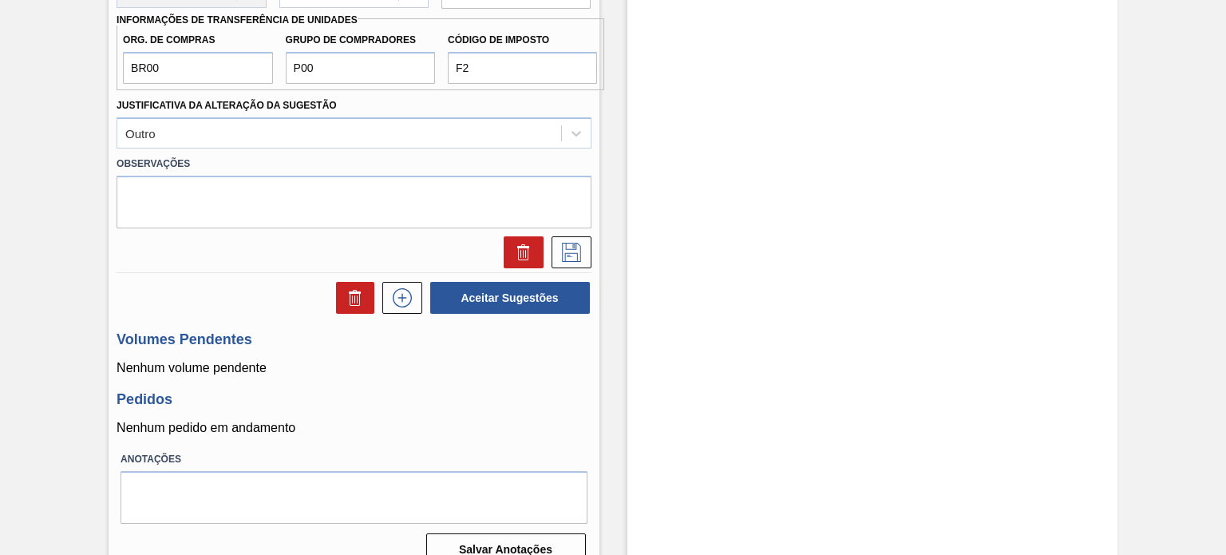
scroll to position [849, 0]
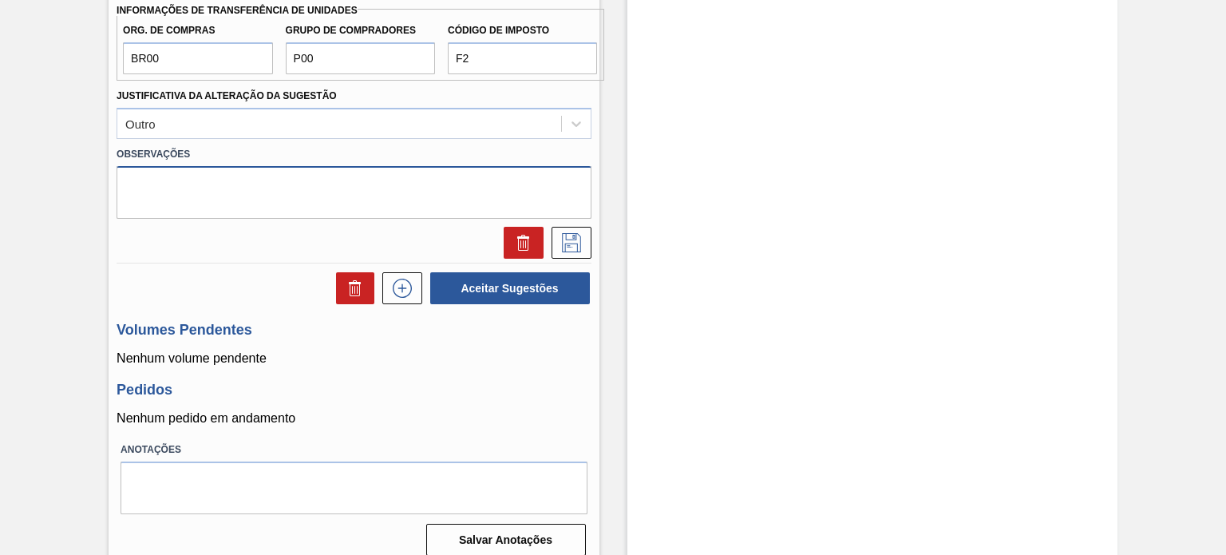
click at [292, 184] on textarea at bounding box center [354, 192] width 474 height 53
type textarea "."
click at [572, 243] on icon at bounding box center [572, 242] width 26 height 19
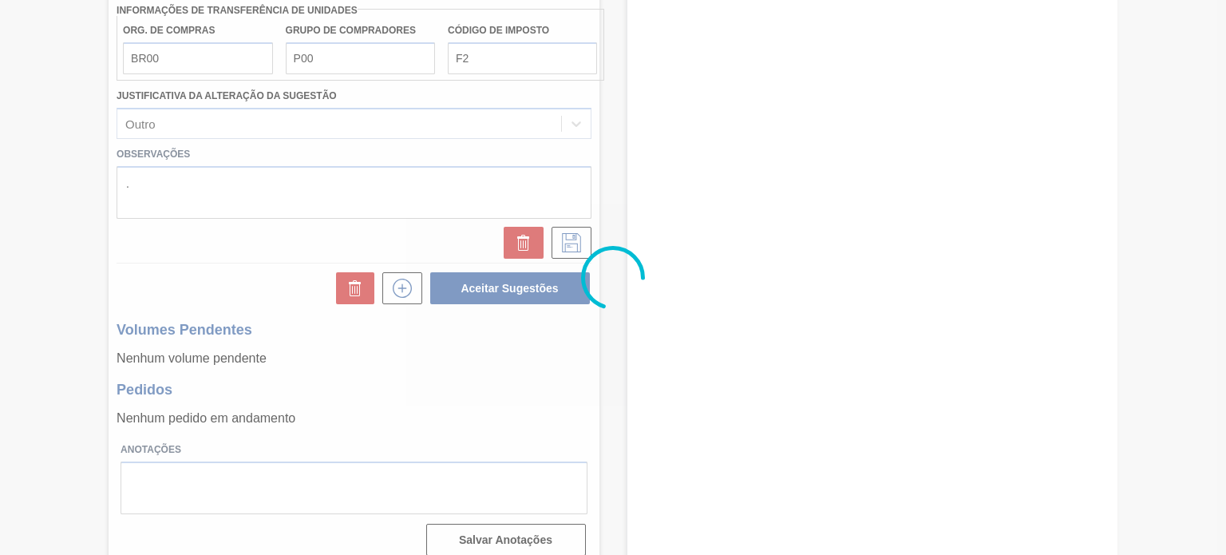
scroll to position [131, 0]
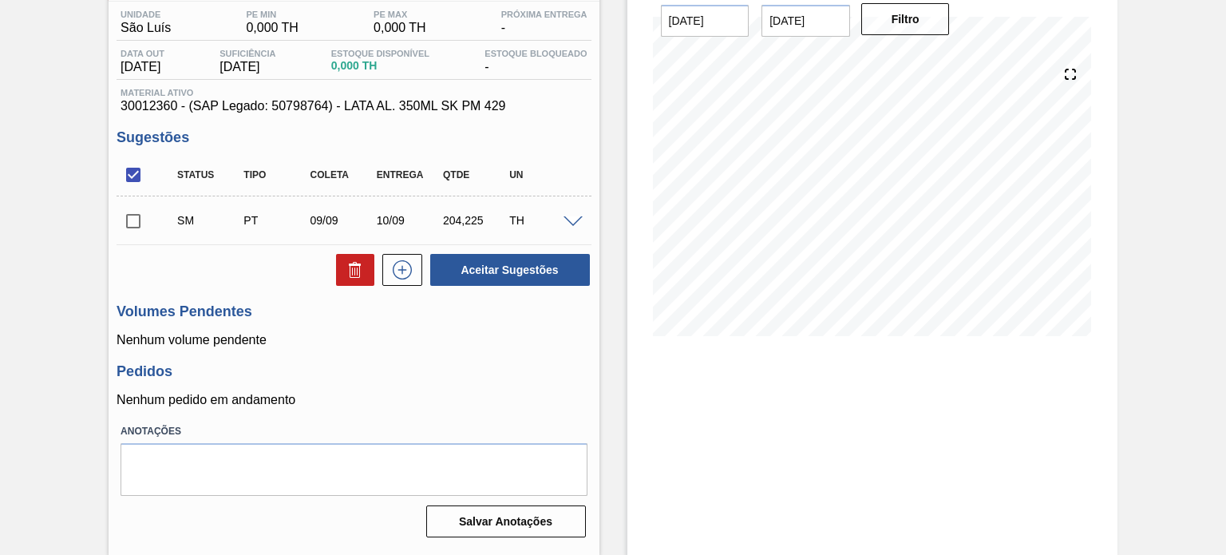
click at [132, 224] on input "checkbox" at bounding box center [134, 221] width 34 height 34
click at [499, 264] on button "Aceitar Sugestões" at bounding box center [510, 270] width 160 height 32
checkbox input "false"
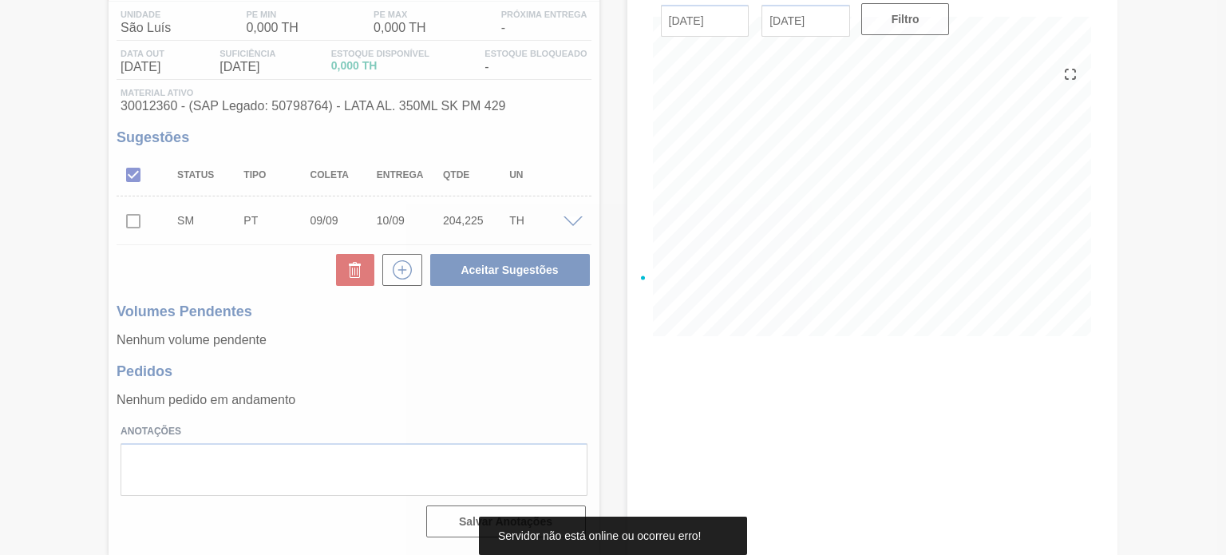
click at [570, 216] on div at bounding box center [613, 277] width 1226 height 555
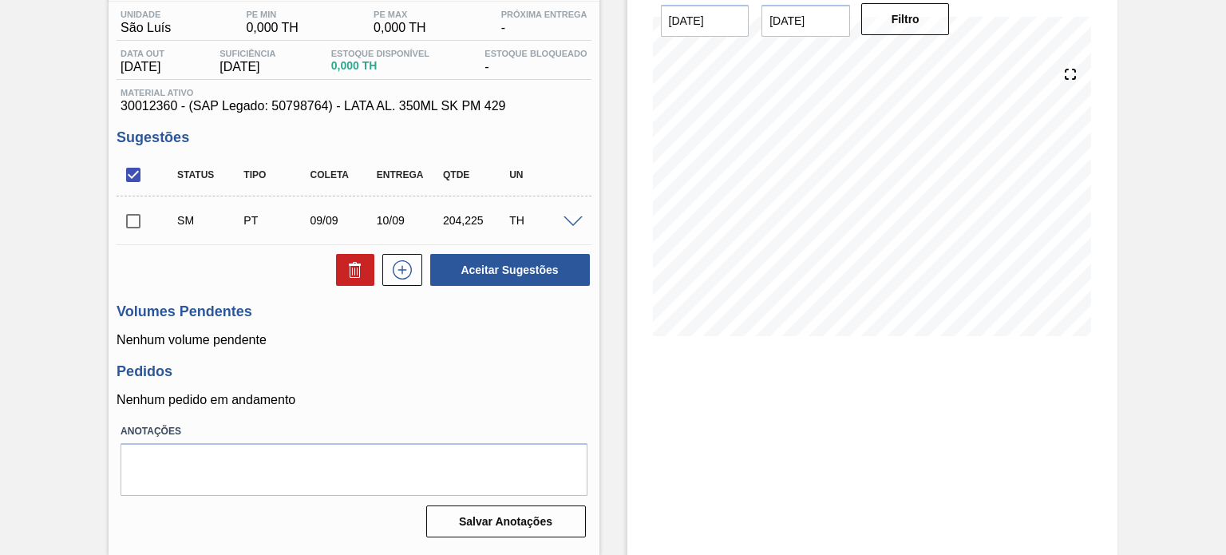
scroll to position [0, 0]
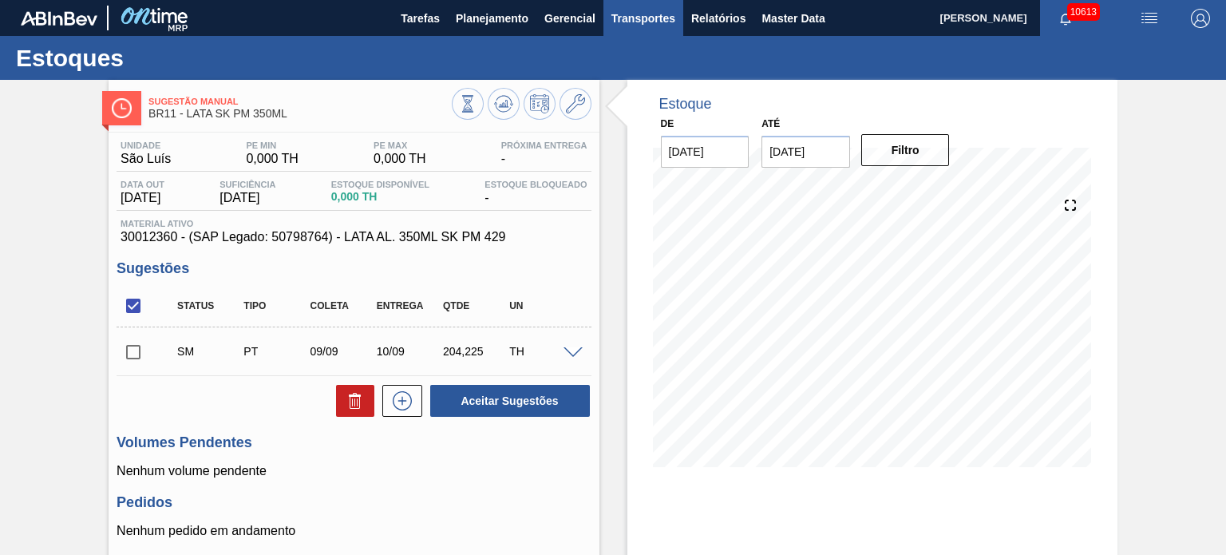
click at [670, 21] on span "Transportes" at bounding box center [644, 18] width 64 height 19
